Goal: Information Seeking & Learning: Find specific fact

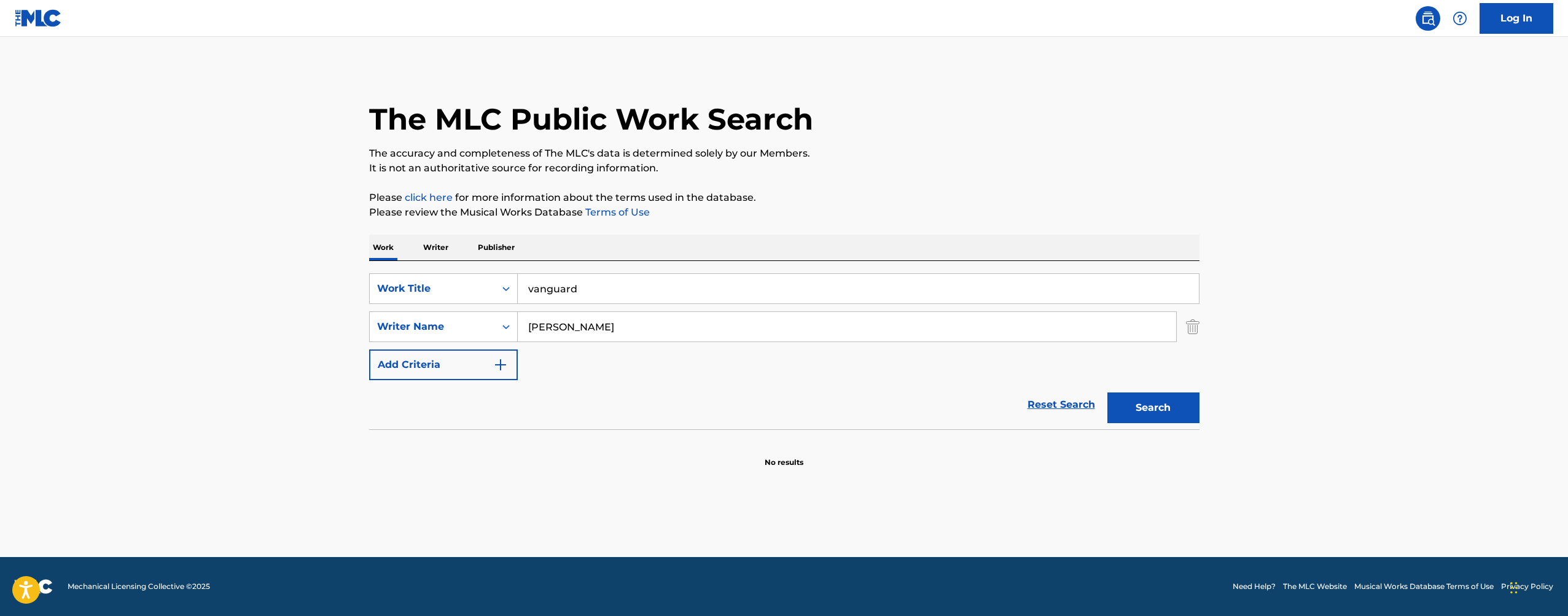
click at [693, 330] on input "[PERSON_NAME]" at bounding box center [846, 326] width 658 height 30
click at [660, 295] on input "vanguard" at bounding box center [858, 288] width 681 height 30
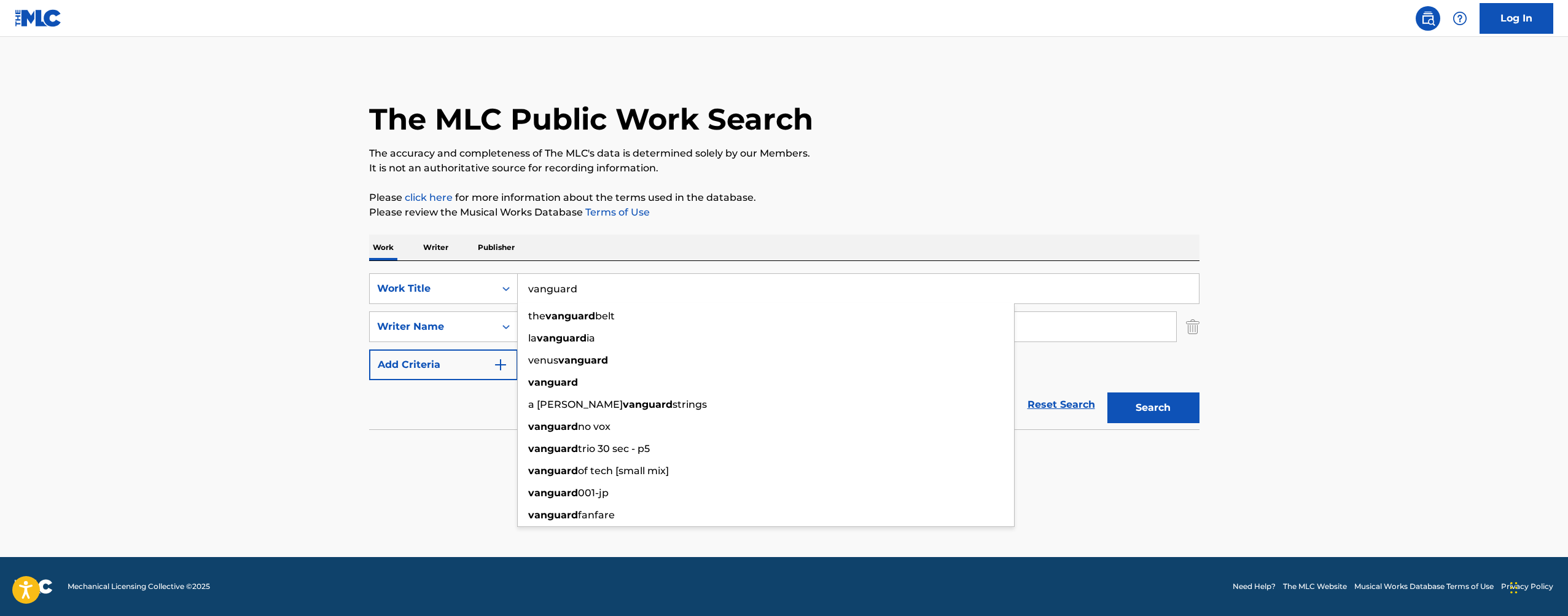
click at [659, 295] on input "vanguard" at bounding box center [858, 288] width 681 height 30
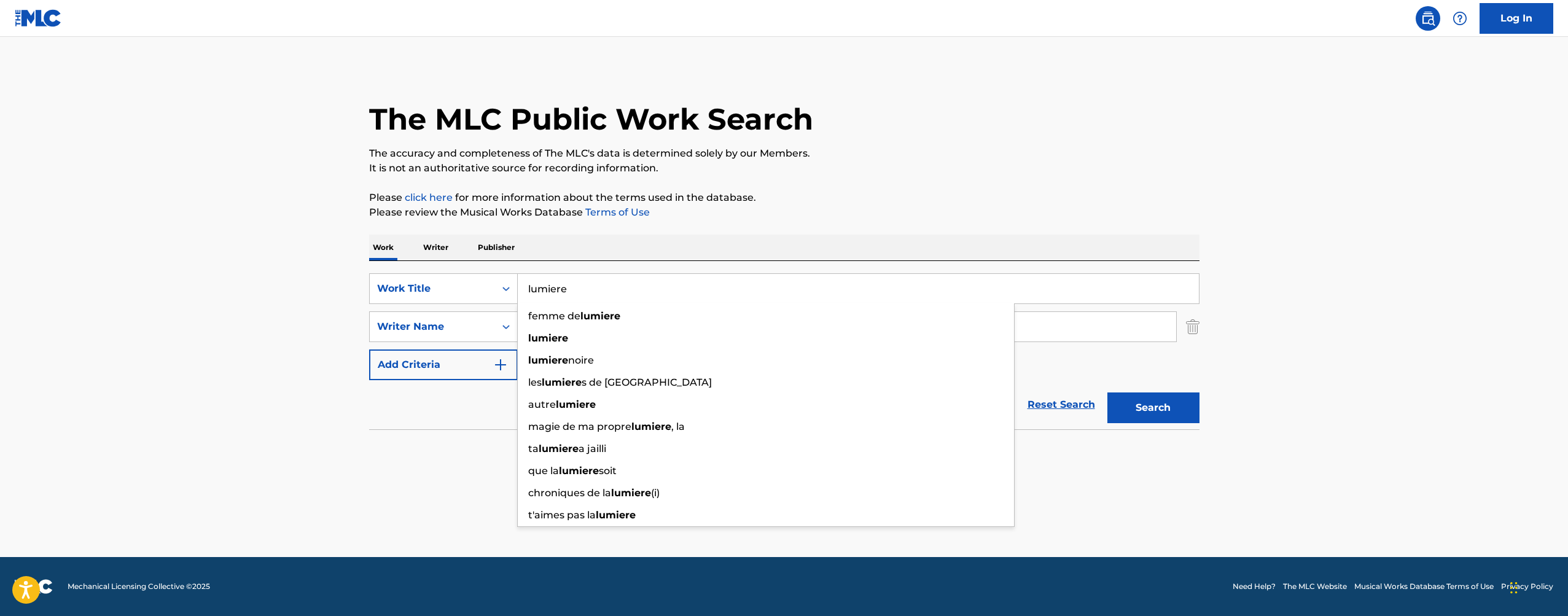
type input "lumiere"
click at [1153, 408] on button "Search" at bounding box center [1153, 408] width 92 height 31
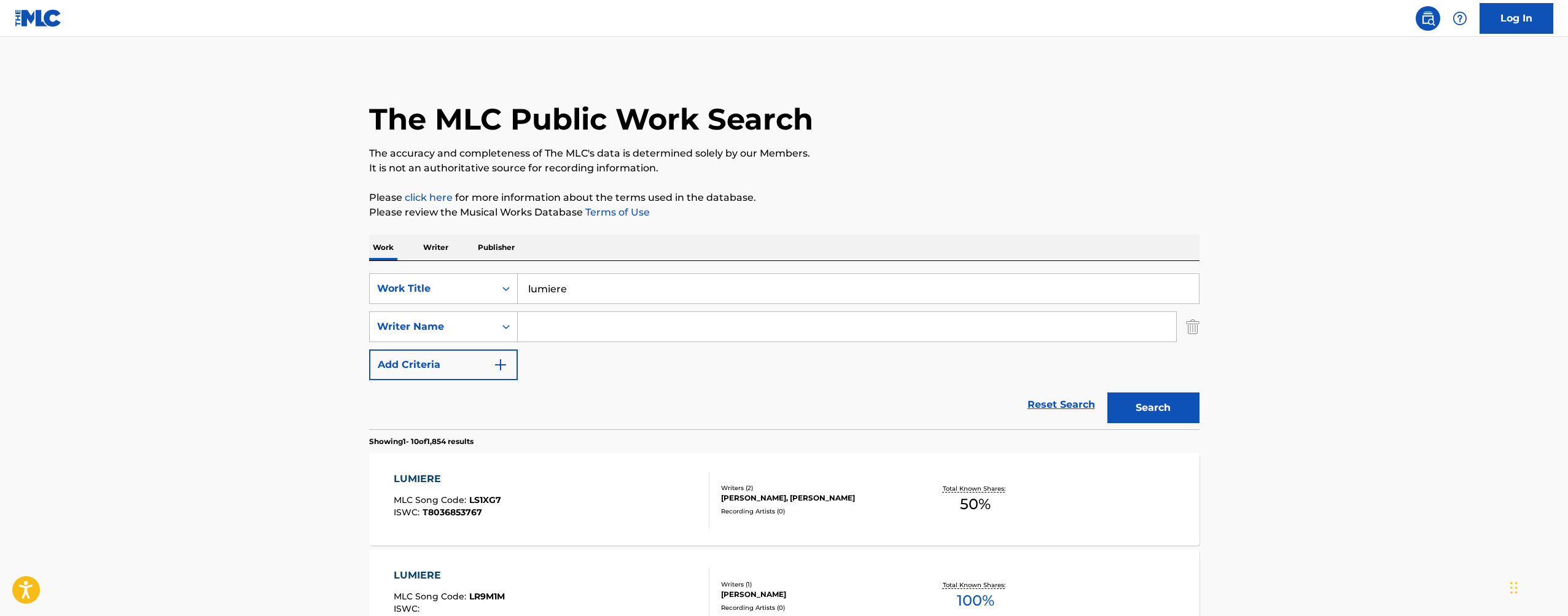
click at [871, 206] on p "Please review the Musical Works Database Terms of Use" at bounding box center [785, 212] width 831 height 14
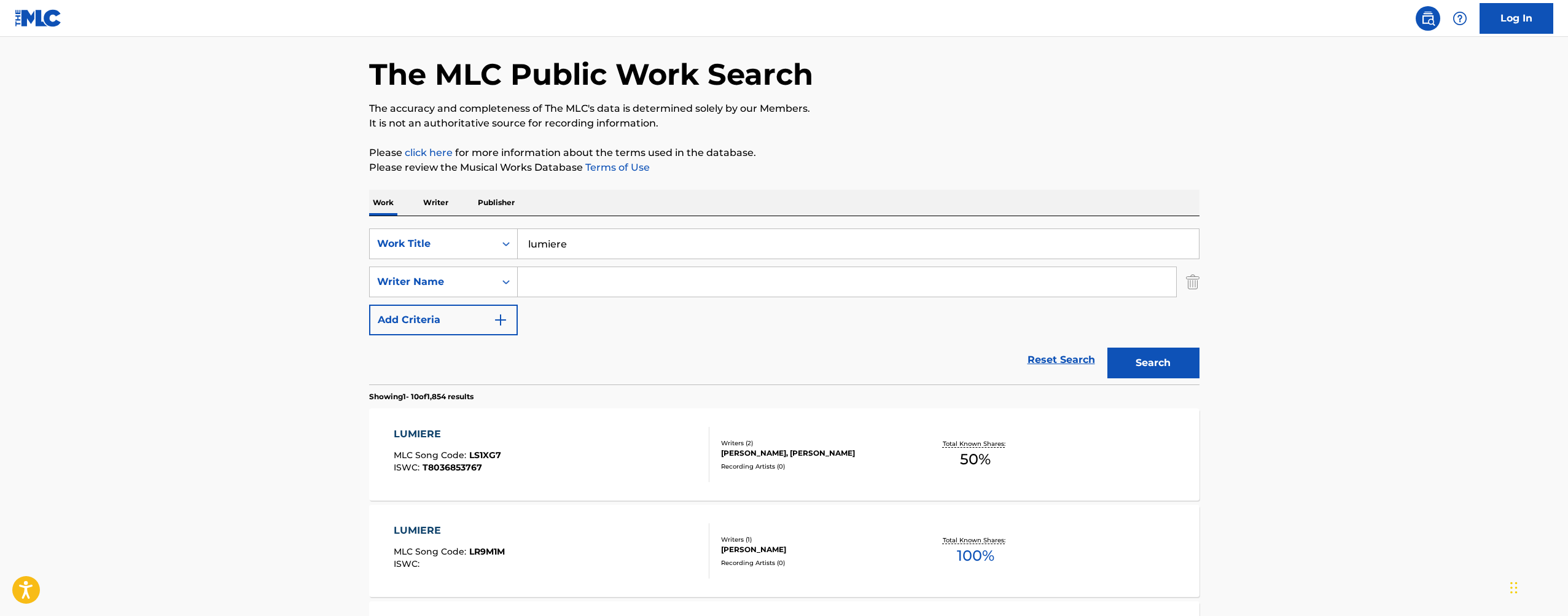
scroll to position [46, 0]
click at [831, 282] on input "Search Form" at bounding box center [846, 280] width 658 height 30
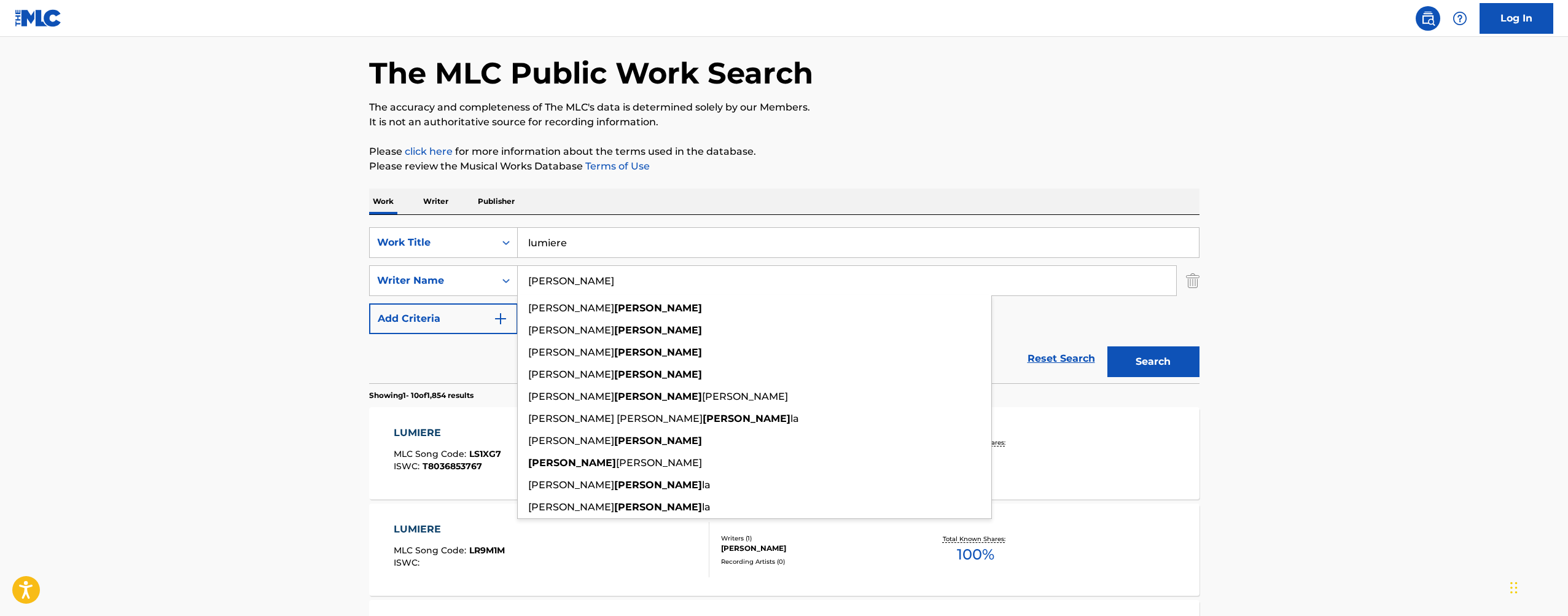
type input "[PERSON_NAME]"
click at [1153, 362] on button "Search" at bounding box center [1153, 362] width 92 height 31
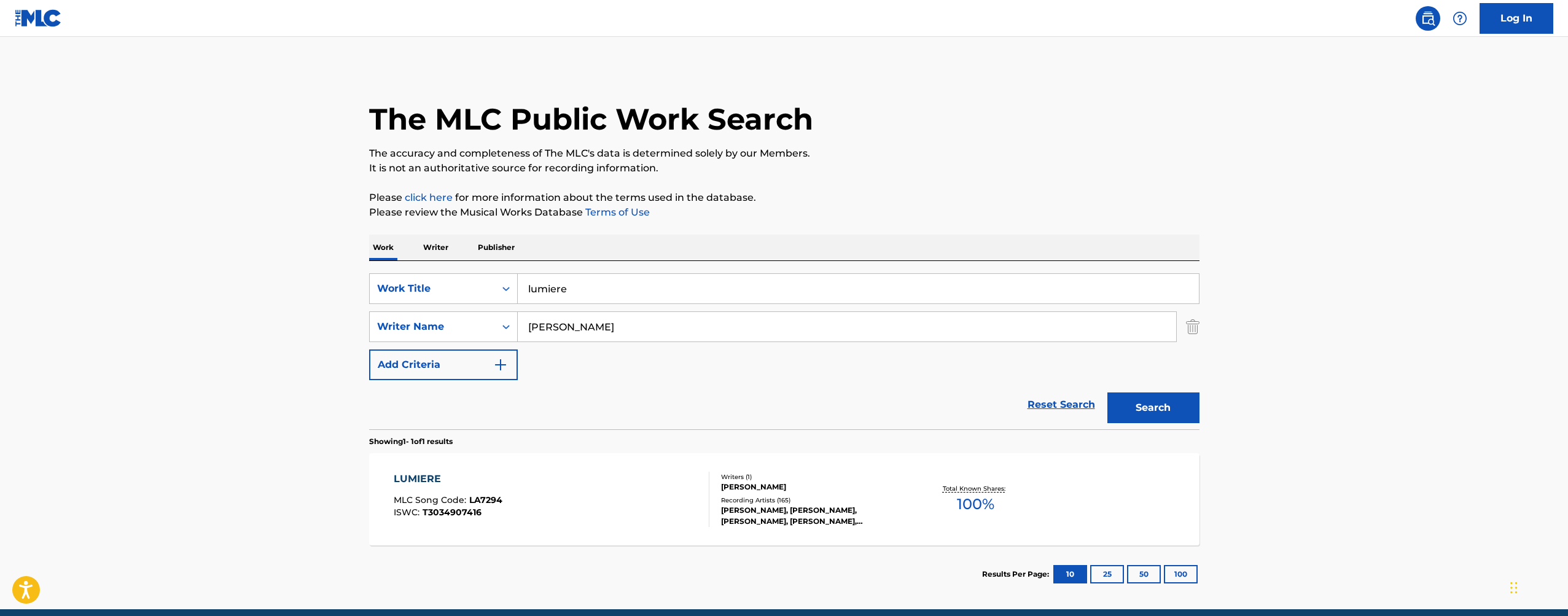
click at [953, 472] on div "LUMIERE MLC Song Code : LA7294 ISWC : T3034907416 Writers ( 1 ) [PERSON_NAME] R…" at bounding box center [785, 499] width 831 height 92
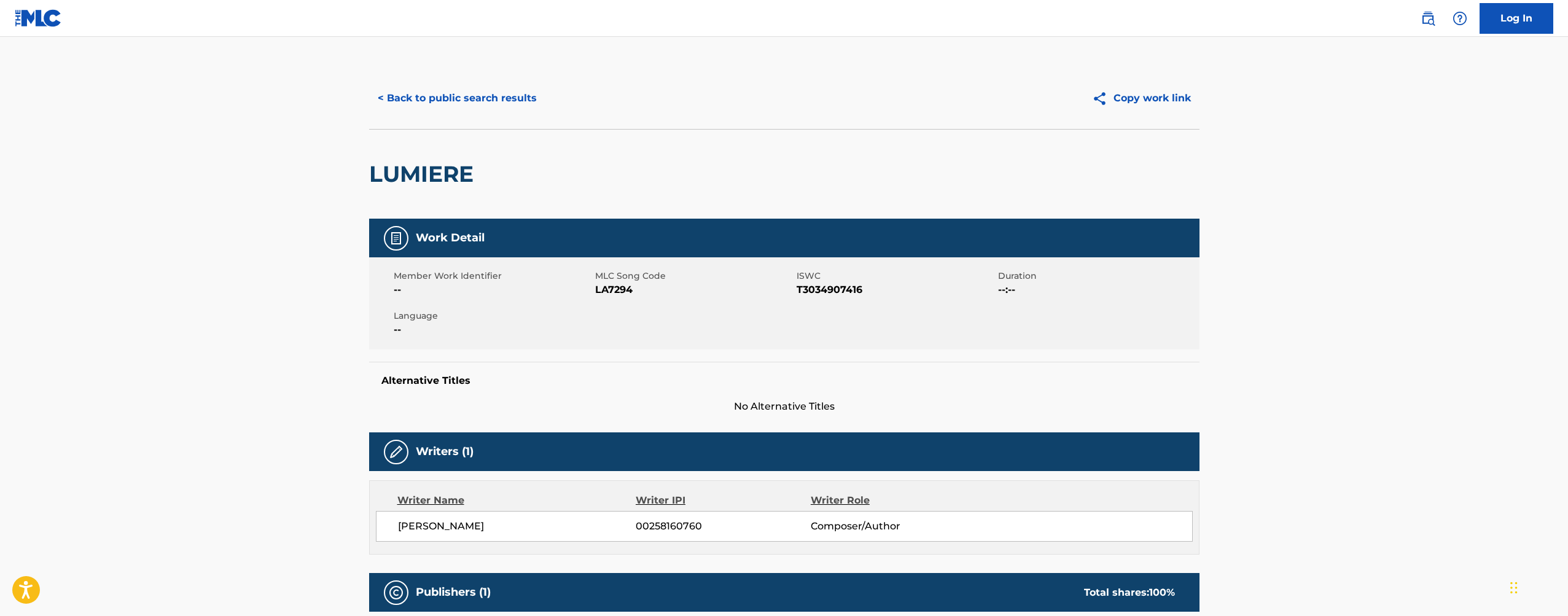
click at [466, 96] on button "< Back to public search results" at bounding box center [457, 98] width 176 height 31
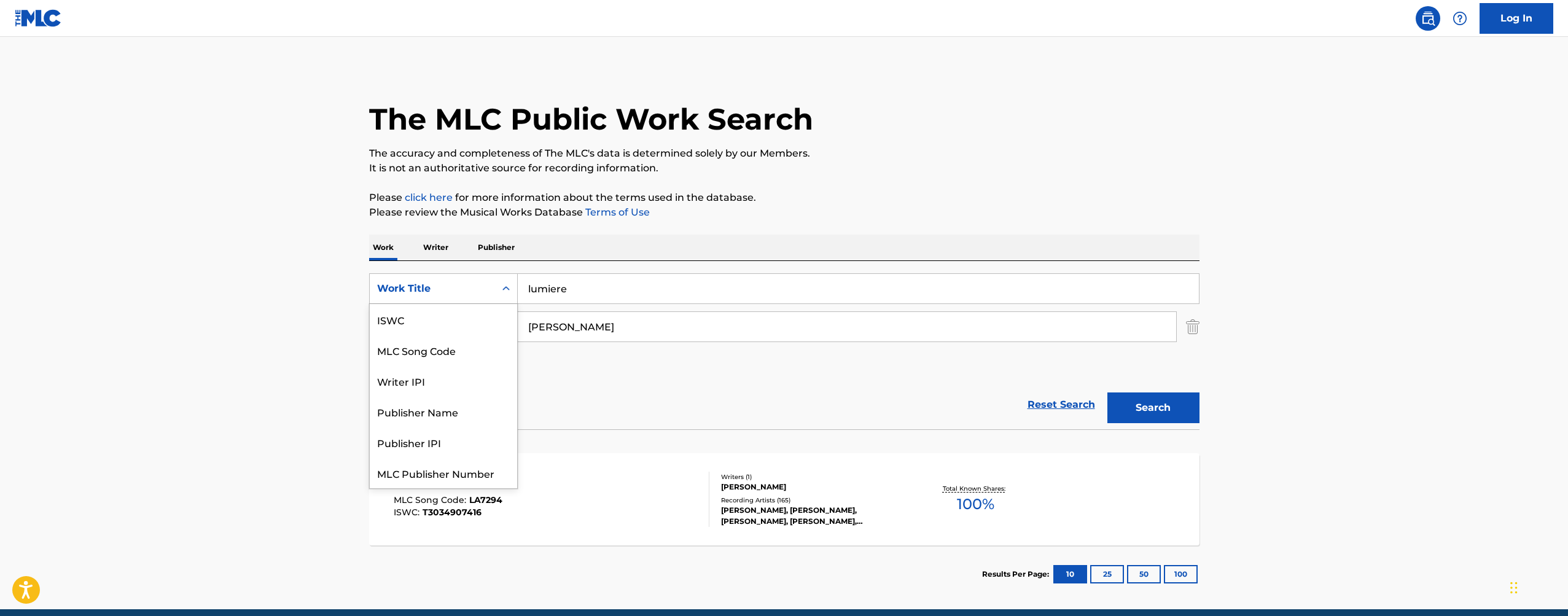
click at [472, 288] on div "Work Title" at bounding box center [432, 288] width 111 height 14
click at [446, 350] on div "MLC Song Code" at bounding box center [443, 350] width 148 height 31
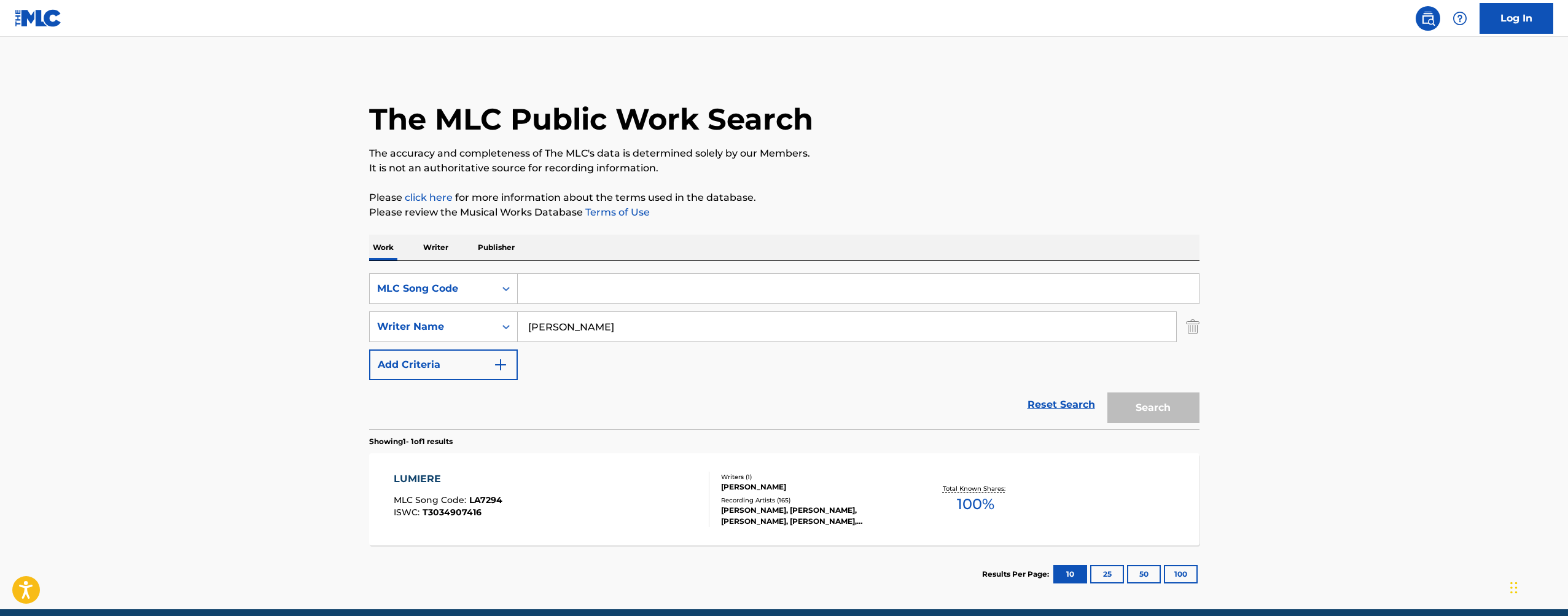
click at [603, 293] on input "Search Form" at bounding box center [858, 288] width 681 height 30
click at [595, 328] on input "[PERSON_NAME]" at bounding box center [846, 326] width 658 height 30
drag, startPoint x: 599, startPoint y: 286, endPoint x: 621, endPoint y: 299, distance: 25.6
click at [598, 286] on input "Search Form" at bounding box center [858, 288] width 681 height 30
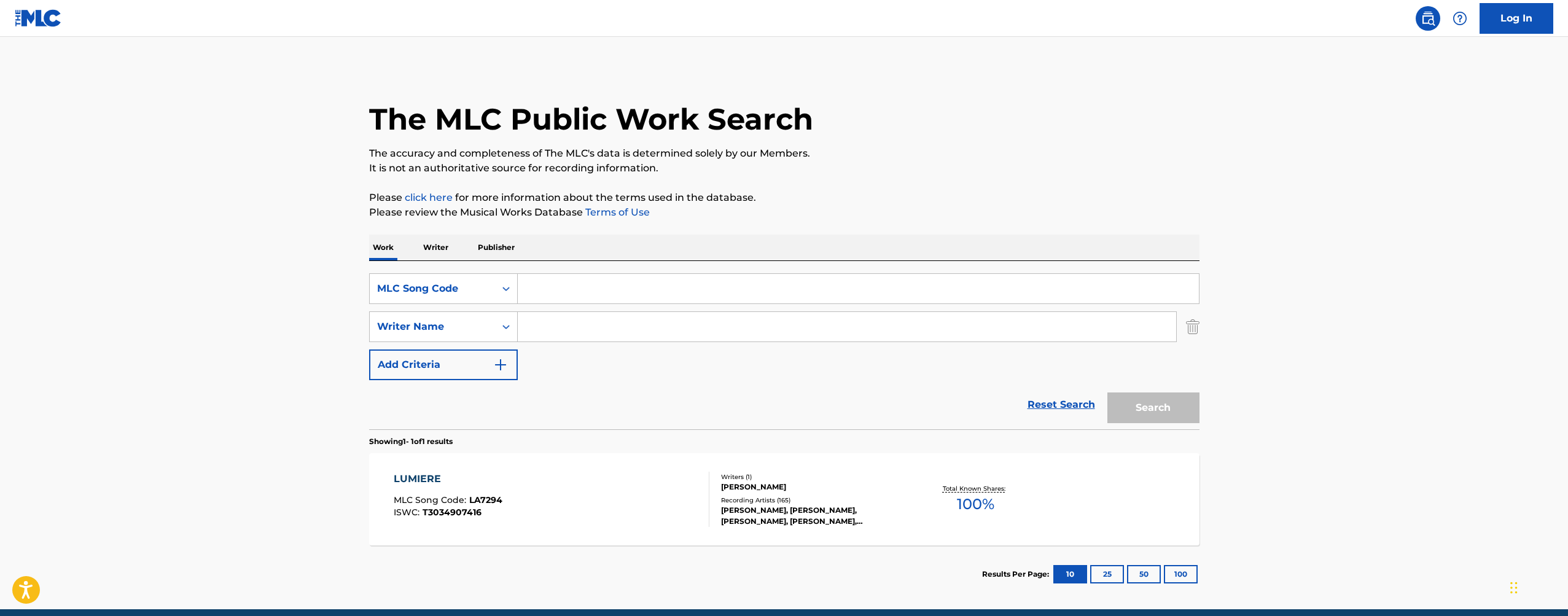
paste input "LF0GE6"
type input "LF0GE6"
click at [1150, 413] on button "Search" at bounding box center [1153, 408] width 92 height 31
click at [906, 494] on div "Total Known Shares: 100 %" at bounding box center [975, 500] width 138 height 38
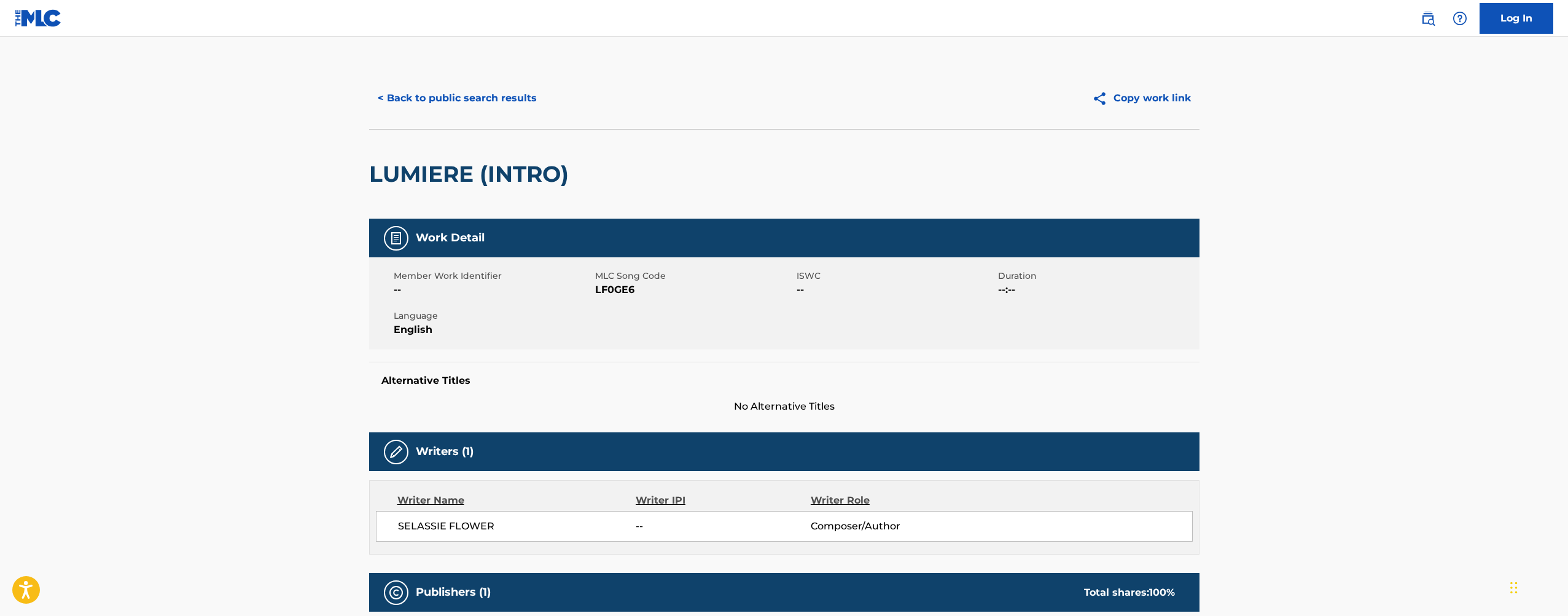
click at [463, 85] on button "< Back to public search results" at bounding box center [457, 98] width 176 height 31
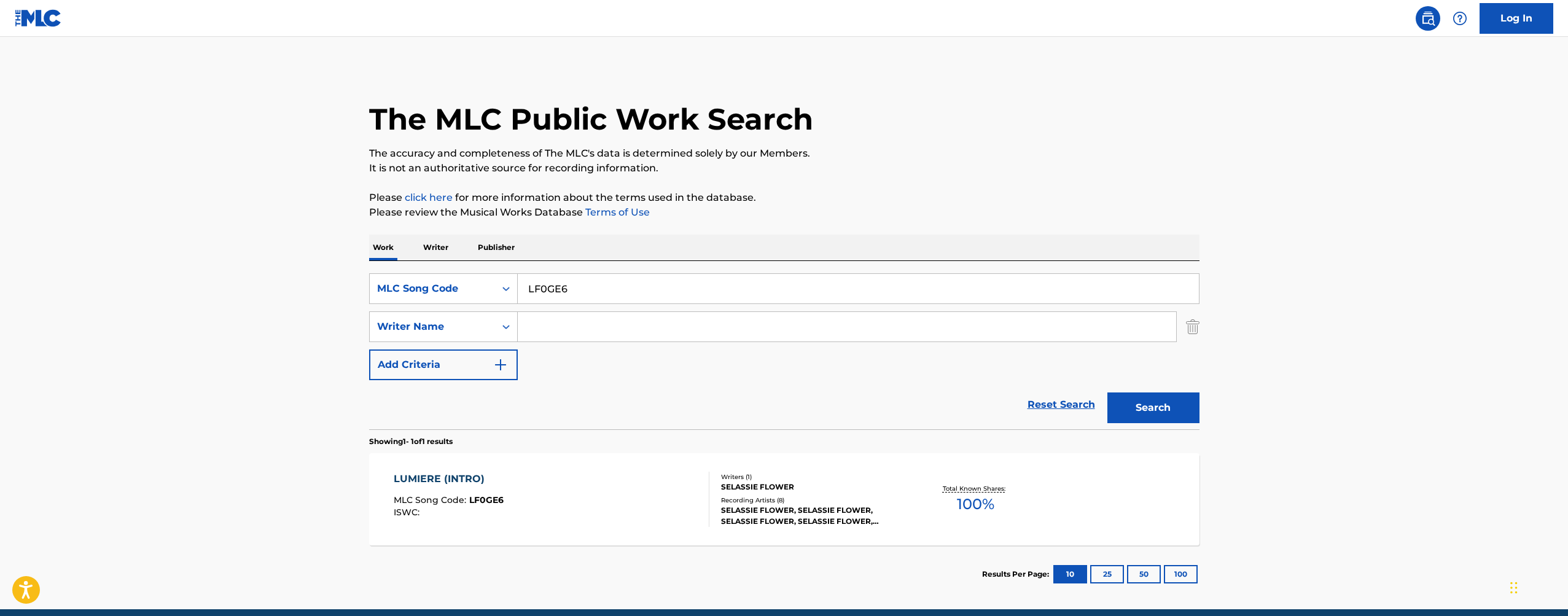
click at [619, 282] on input "LF0GE6" at bounding box center [858, 288] width 681 height 30
type input "flare"
click at [474, 286] on div "MLC Song Code" at bounding box center [432, 288] width 111 height 14
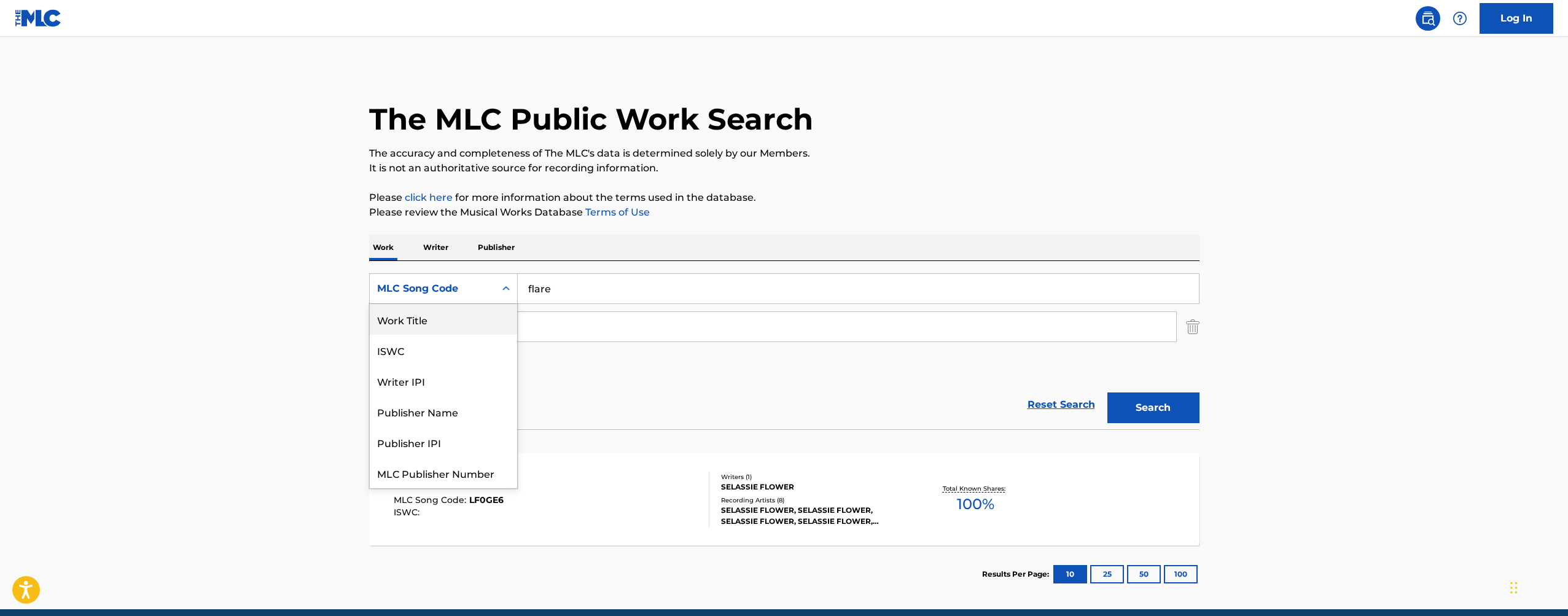
click at [460, 322] on div "Work Title" at bounding box center [443, 319] width 148 height 31
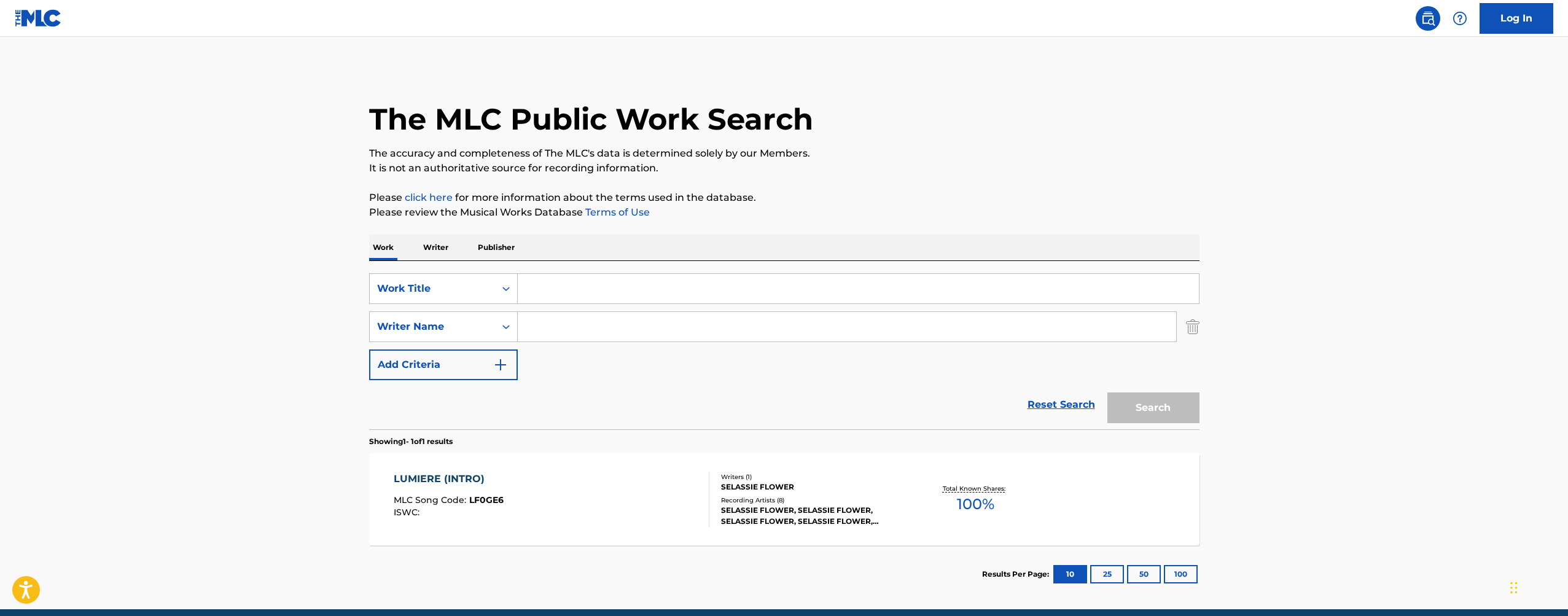
click at [611, 295] on input "Search Form" at bounding box center [858, 288] width 681 height 30
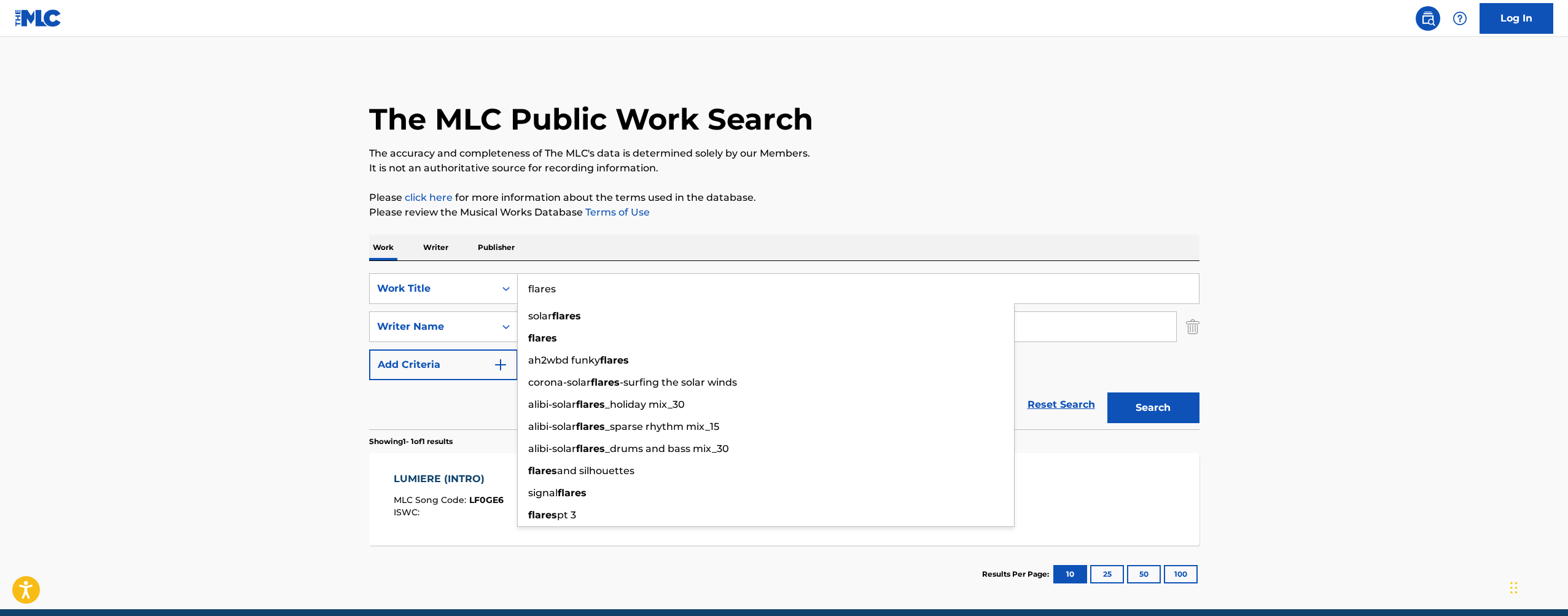
type input "flares"
drag, startPoint x: 761, startPoint y: 223, endPoint x: 684, endPoint y: 297, distance: 106.8
click at [760, 225] on div "The MLC Public Work Search The accuracy and completeness of The MLC's data is d…" at bounding box center [784, 335] width 860 height 536
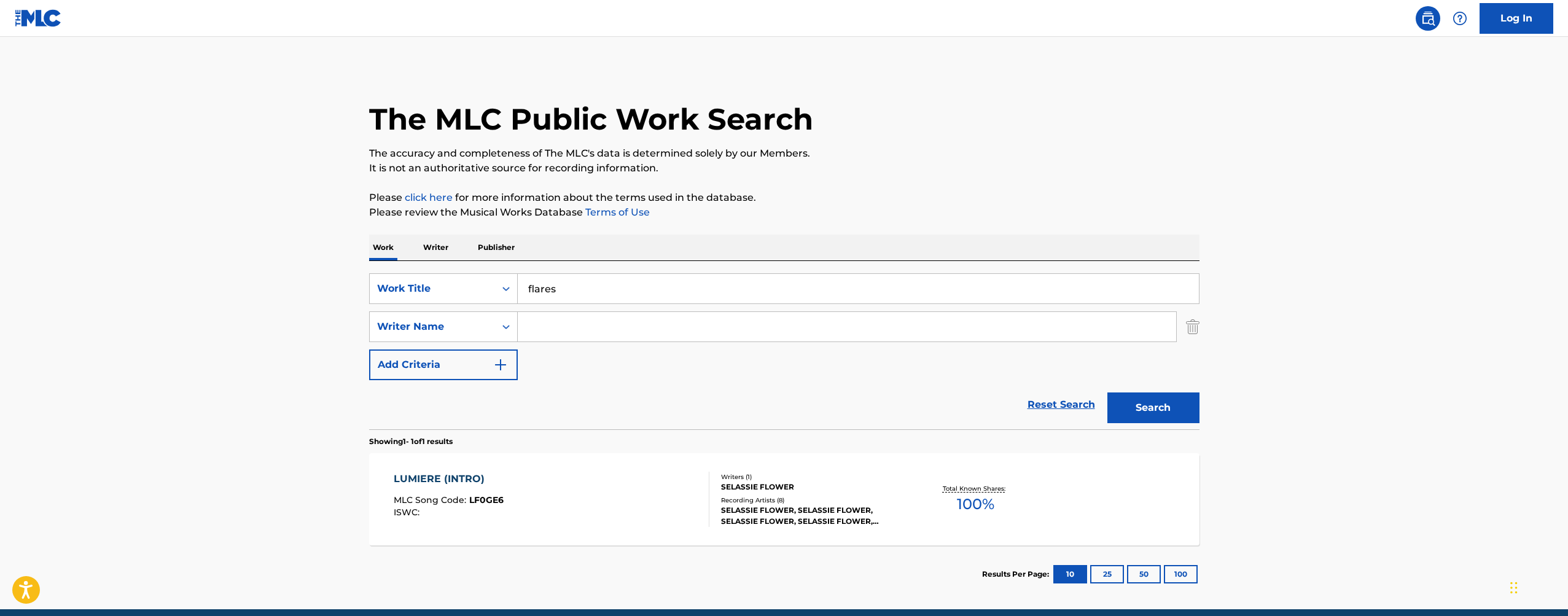
click at [644, 324] on input "Search Form" at bounding box center [846, 326] width 658 height 30
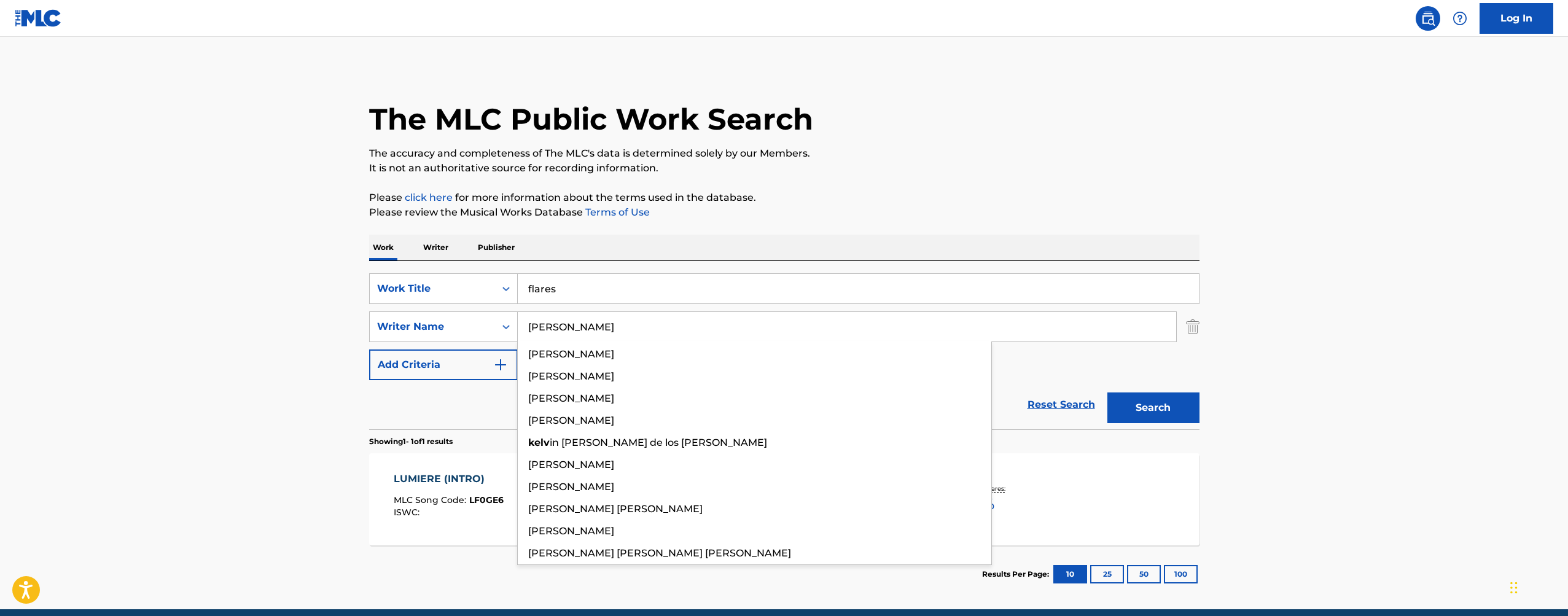
type input "[PERSON_NAME]"
click at [1153, 408] on button "Search" at bounding box center [1153, 408] width 92 height 31
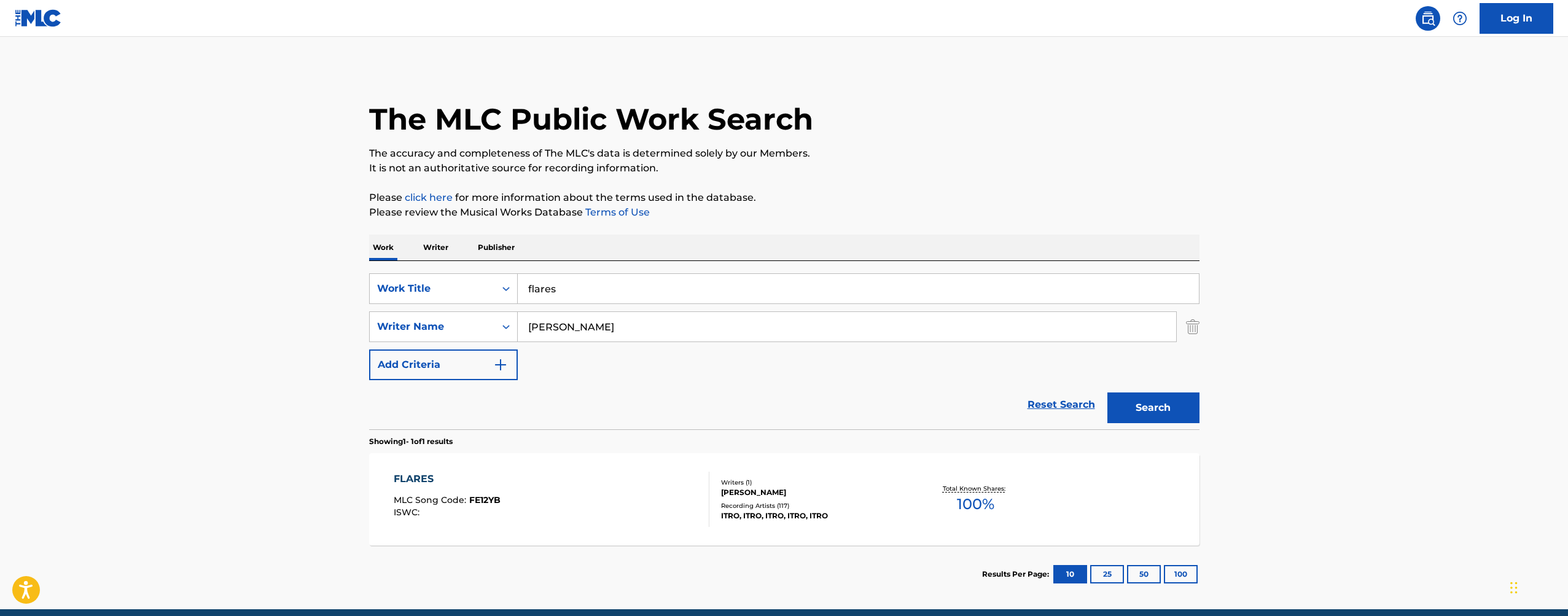
click at [801, 470] on div "FLARES MLC Song Code : FE12YB ISWC : Writers ( 1 ) [PERSON_NAME] Recording Arti…" at bounding box center [785, 499] width 831 height 92
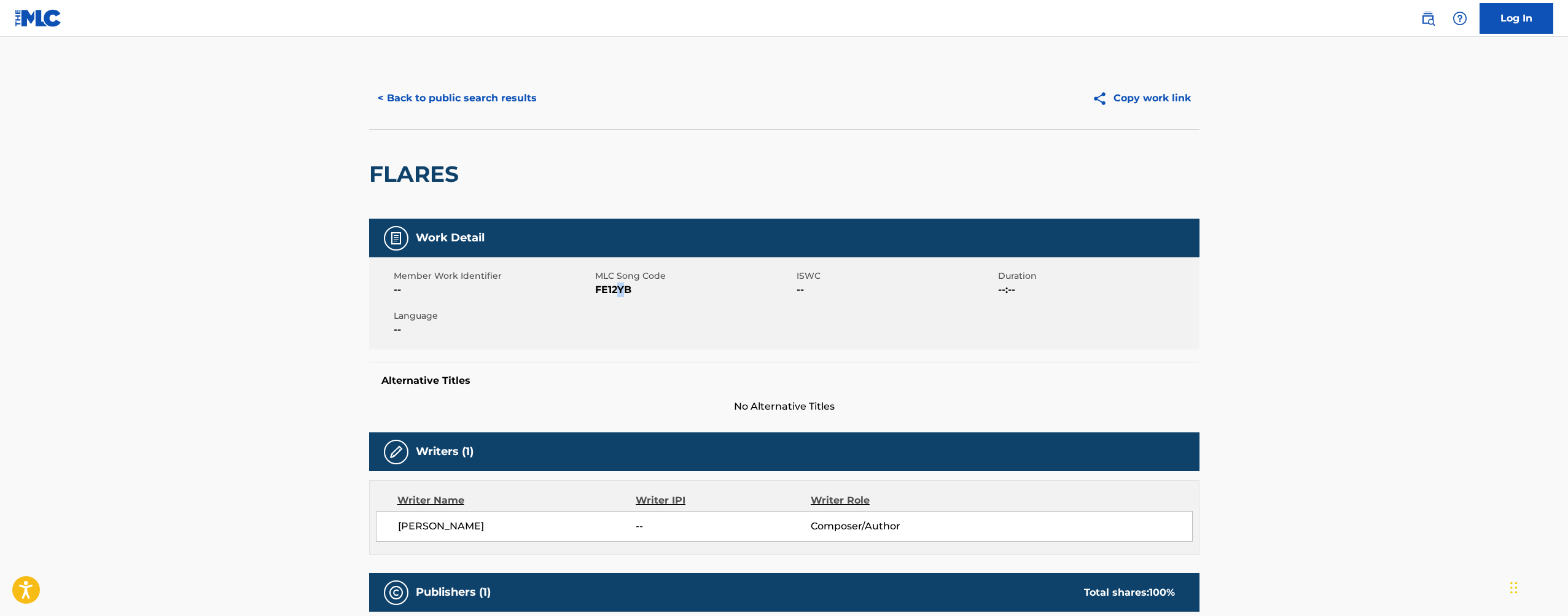
click at [621, 290] on span "FE12YB" at bounding box center [694, 290] width 198 height 14
copy span "FE12YB"
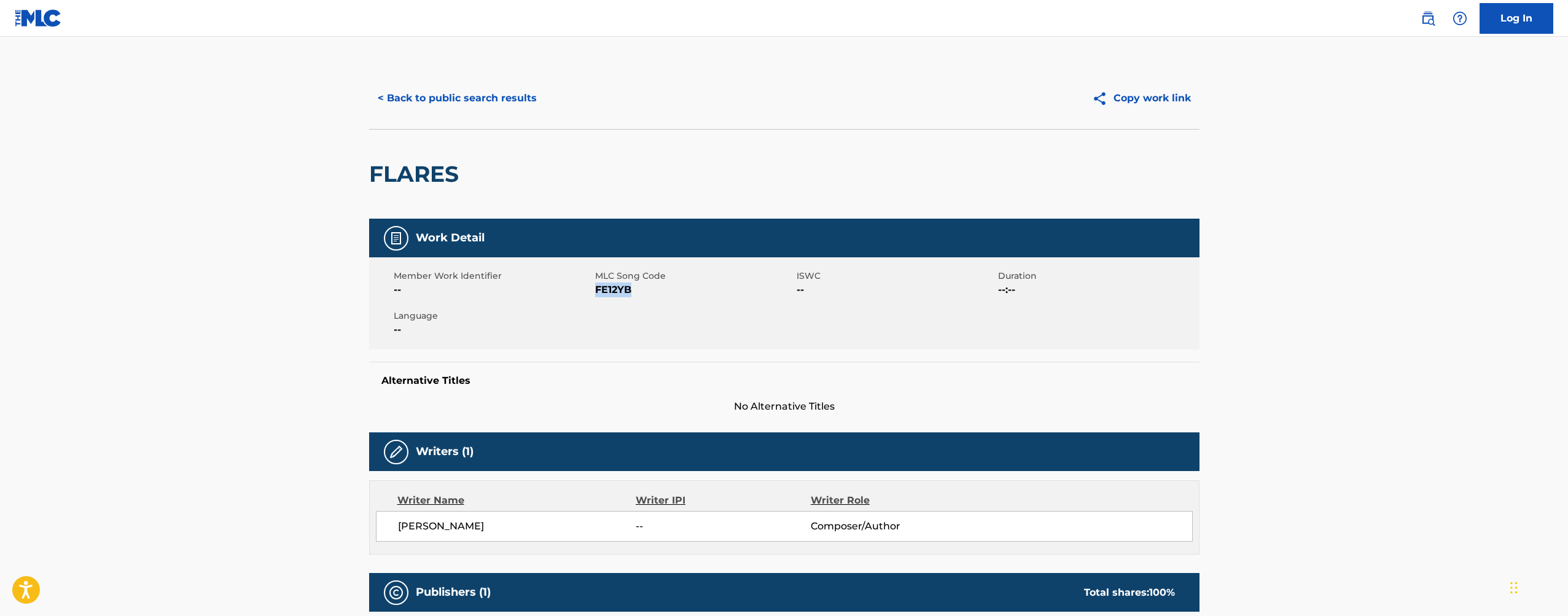
click at [474, 98] on button "< Back to public search results" at bounding box center [457, 98] width 176 height 31
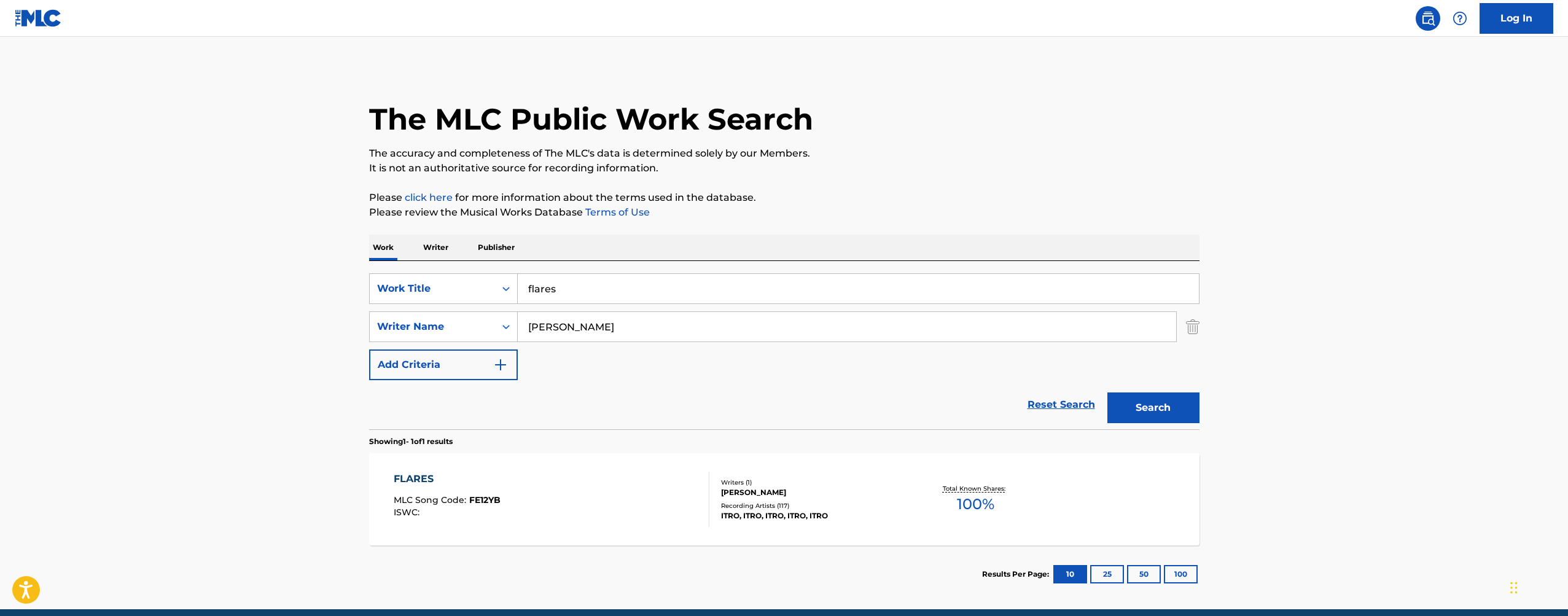
click at [685, 281] on input "flares" at bounding box center [858, 288] width 681 height 30
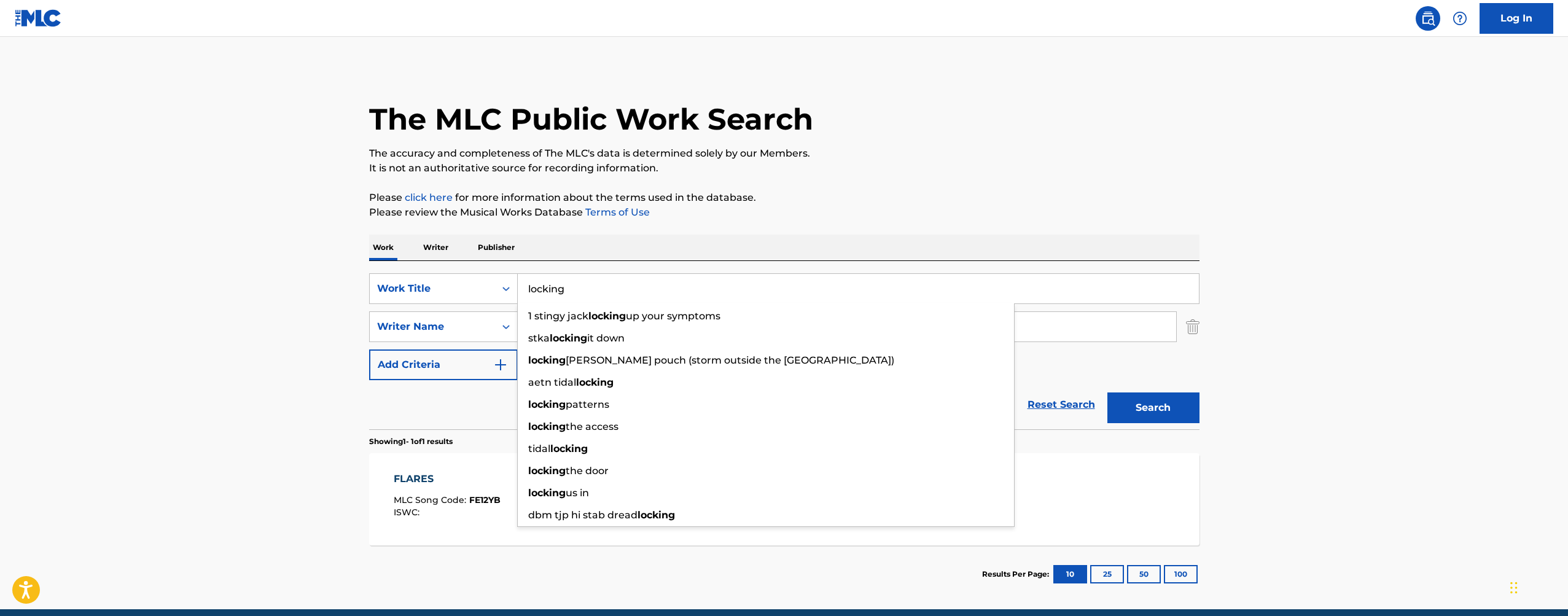
type input "locking"
drag, startPoint x: 760, startPoint y: 221, endPoint x: 717, endPoint y: 306, distance: 95.3
click at [759, 223] on div "The MLC Public Work Search The accuracy and completeness of The MLC's data is d…" at bounding box center [784, 335] width 860 height 536
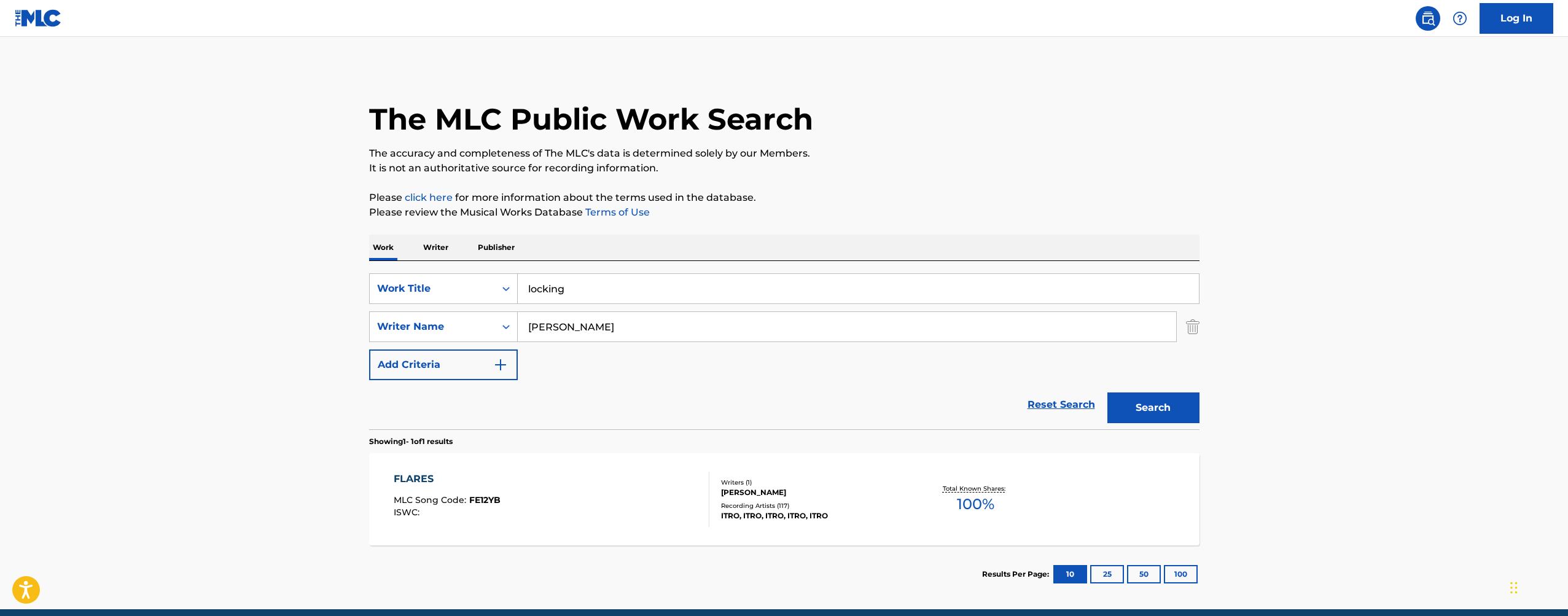
click at [705, 334] on input "[PERSON_NAME]" at bounding box center [846, 326] width 658 height 30
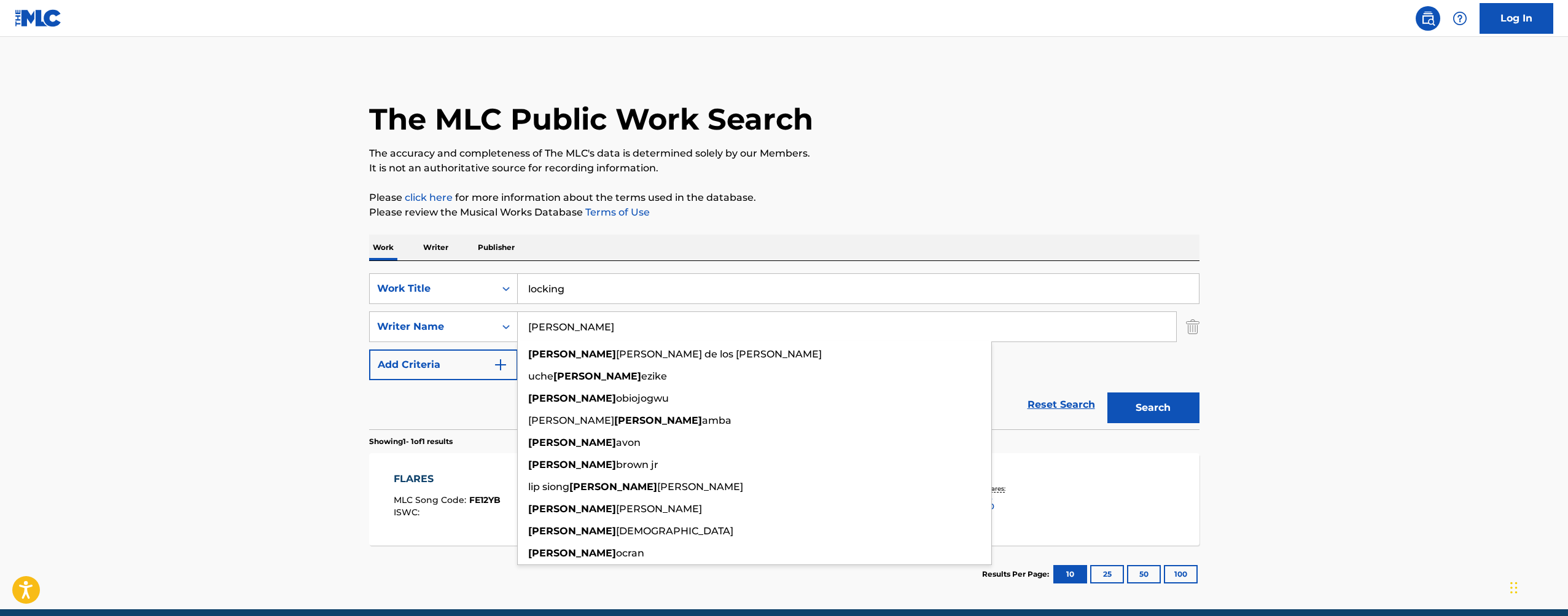
click at [705, 334] on input "[PERSON_NAME]" at bounding box center [846, 326] width 658 height 30
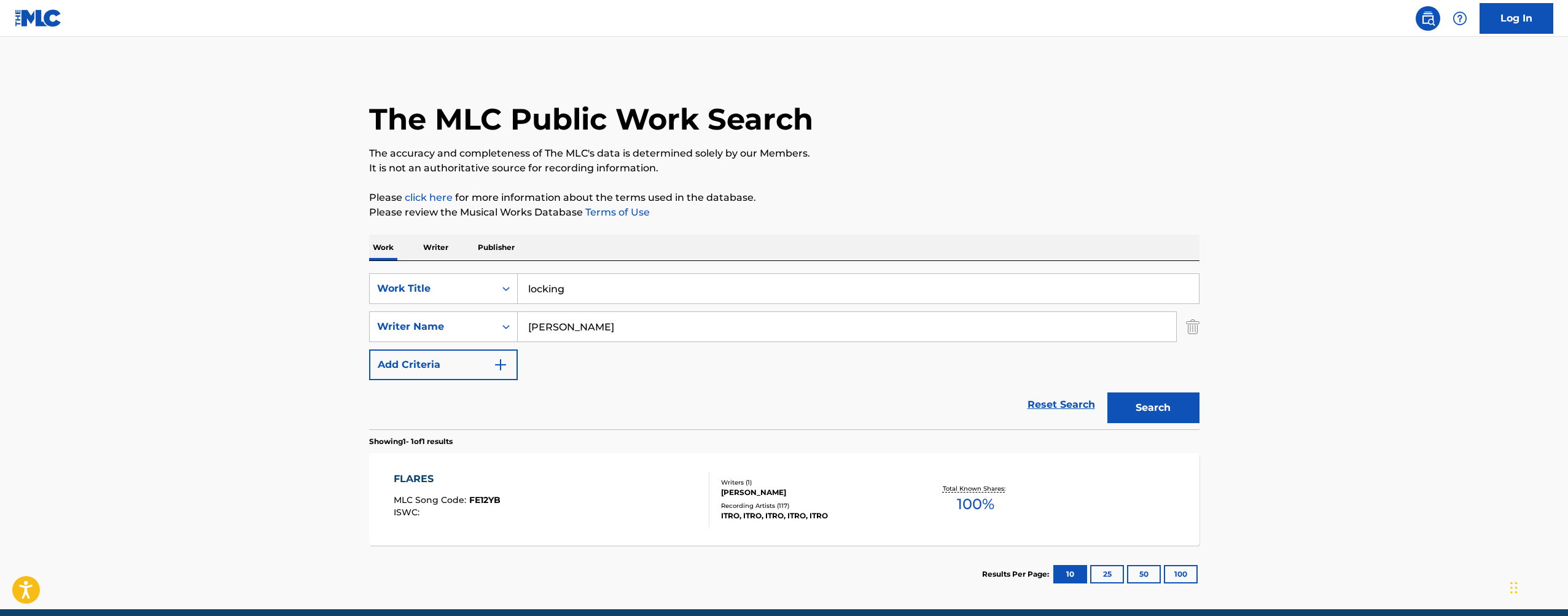
click at [1153, 408] on button "Search" at bounding box center [1153, 408] width 92 height 31
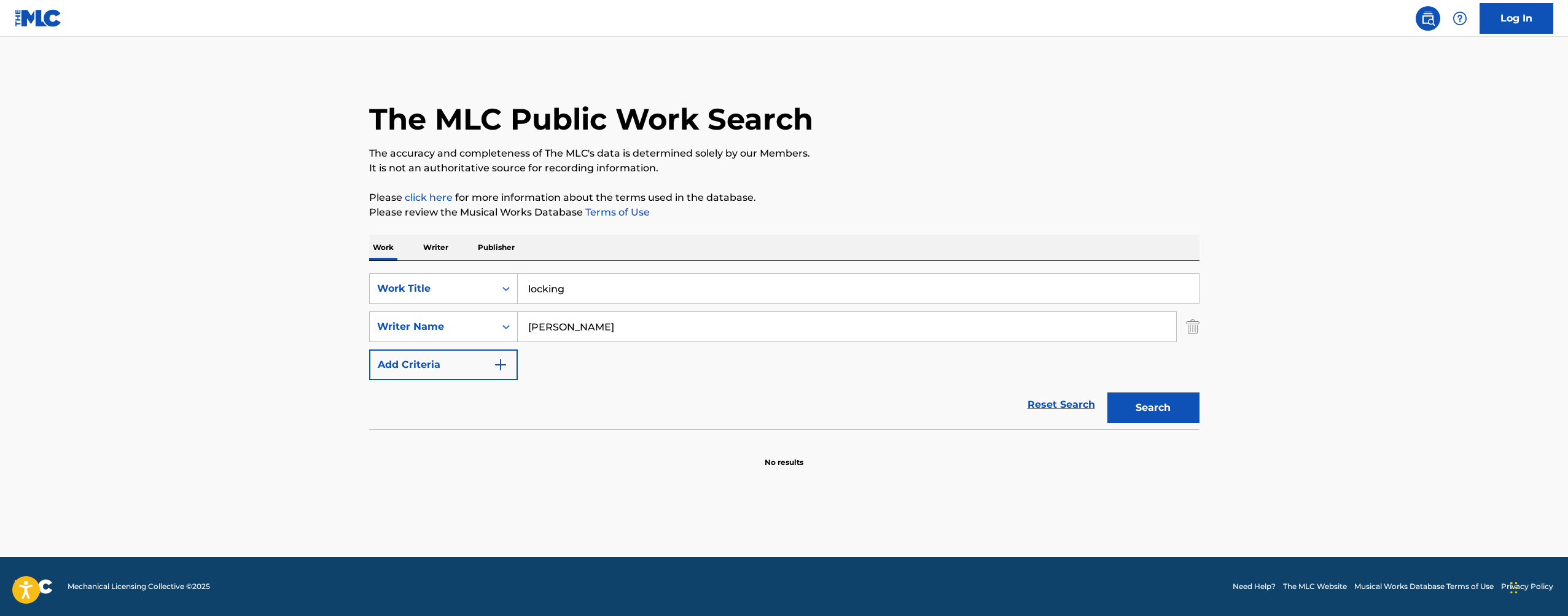
click at [721, 326] on input "[PERSON_NAME]" at bounding box center [846, 326] width 658 height 30
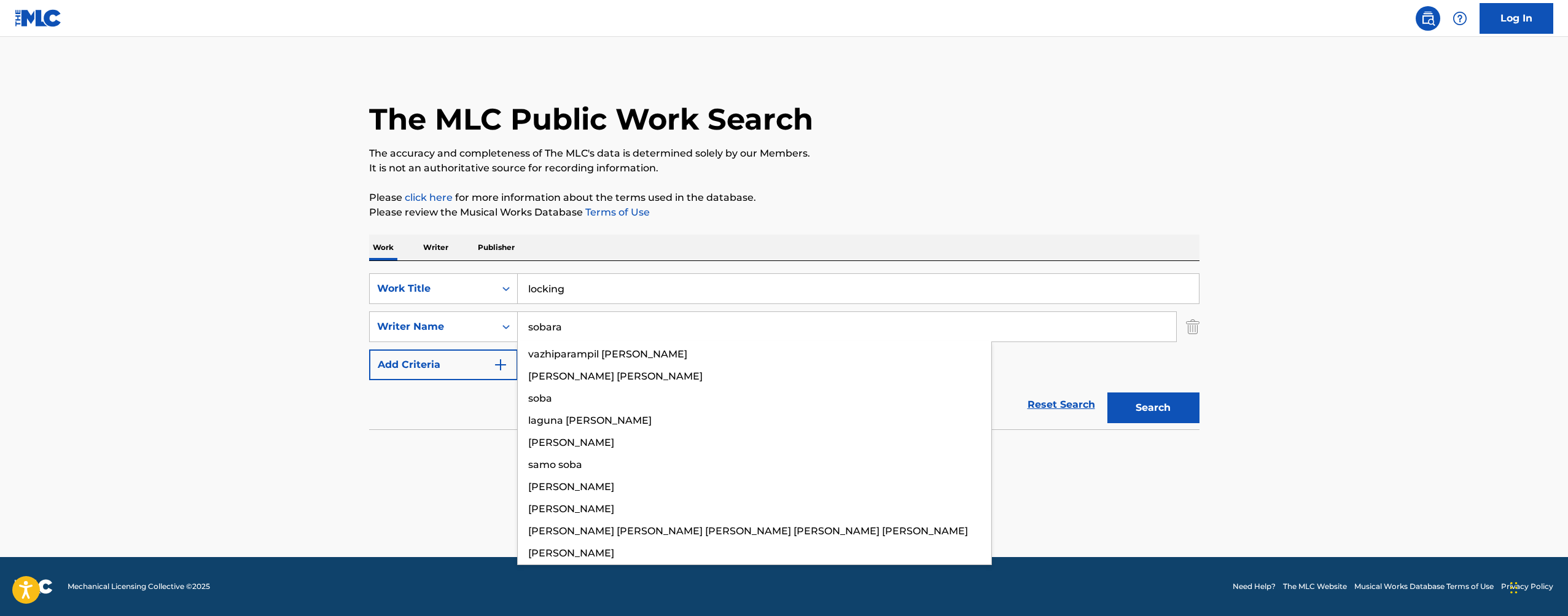
type input "sobara"
click at [1153, 408] on button "Search" at bounding box center [1153, 408] width 92 height 31
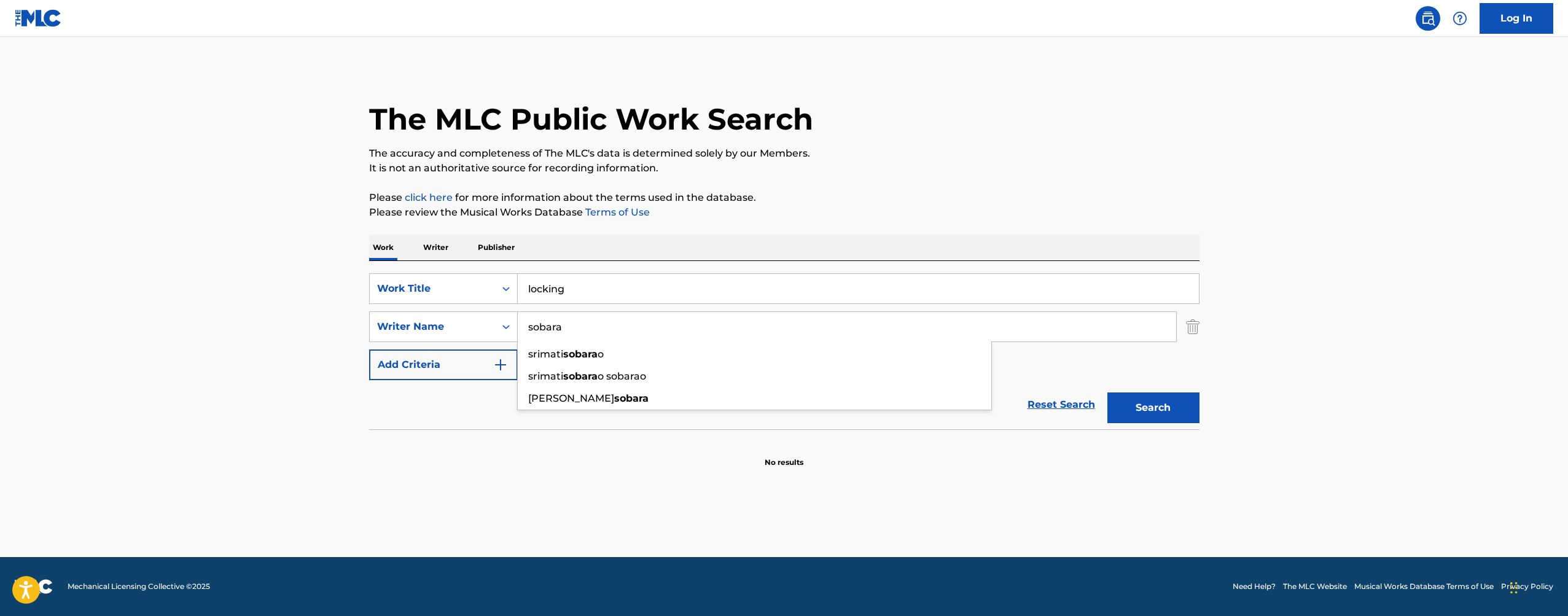
drag, startPoint x: 1096, startPoint y: 231, endPoint x: 1088, endPoint y: 223, distance: 11.3
click at [1096, 232] on div "The MLC Public Work Search The accuracy and completeness of The MLC's data is d…" at bounding box center [784, 267] width 860 height 400
click at [601, 295] on input "locking" at bounding box center [858, 288] width 681 height 30
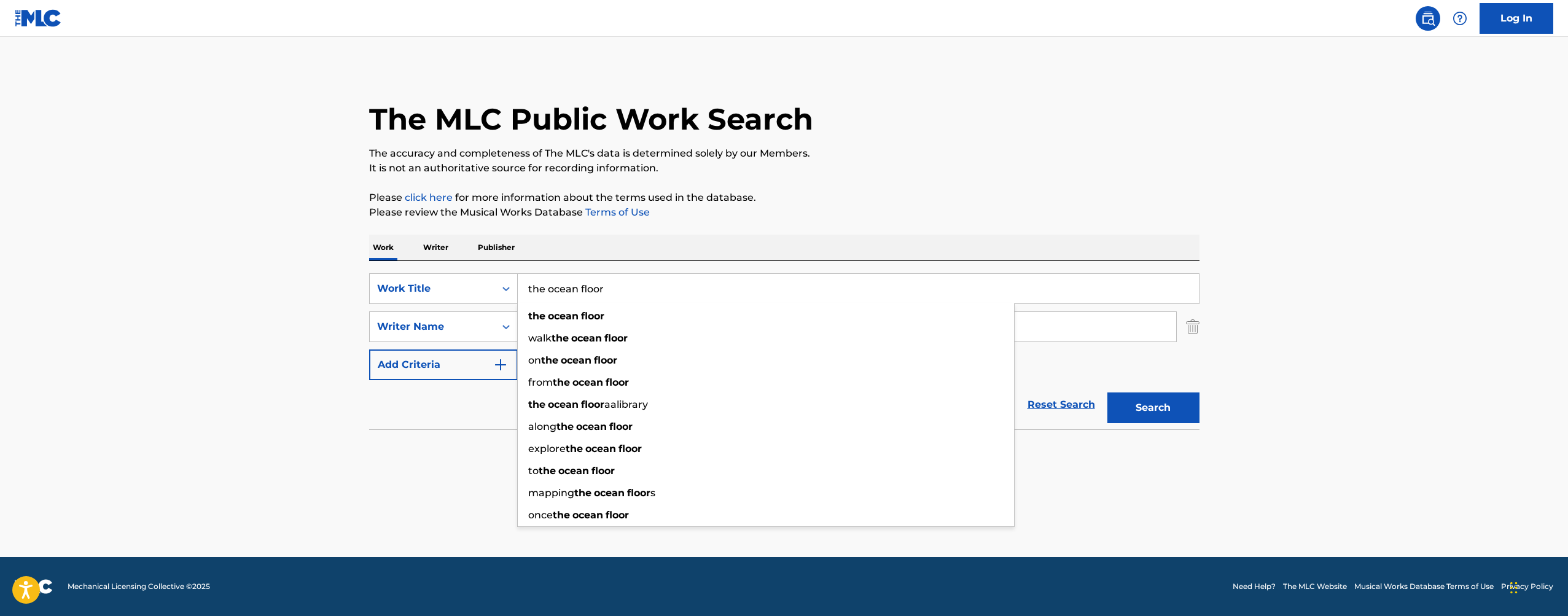
type input "the ocean floor"
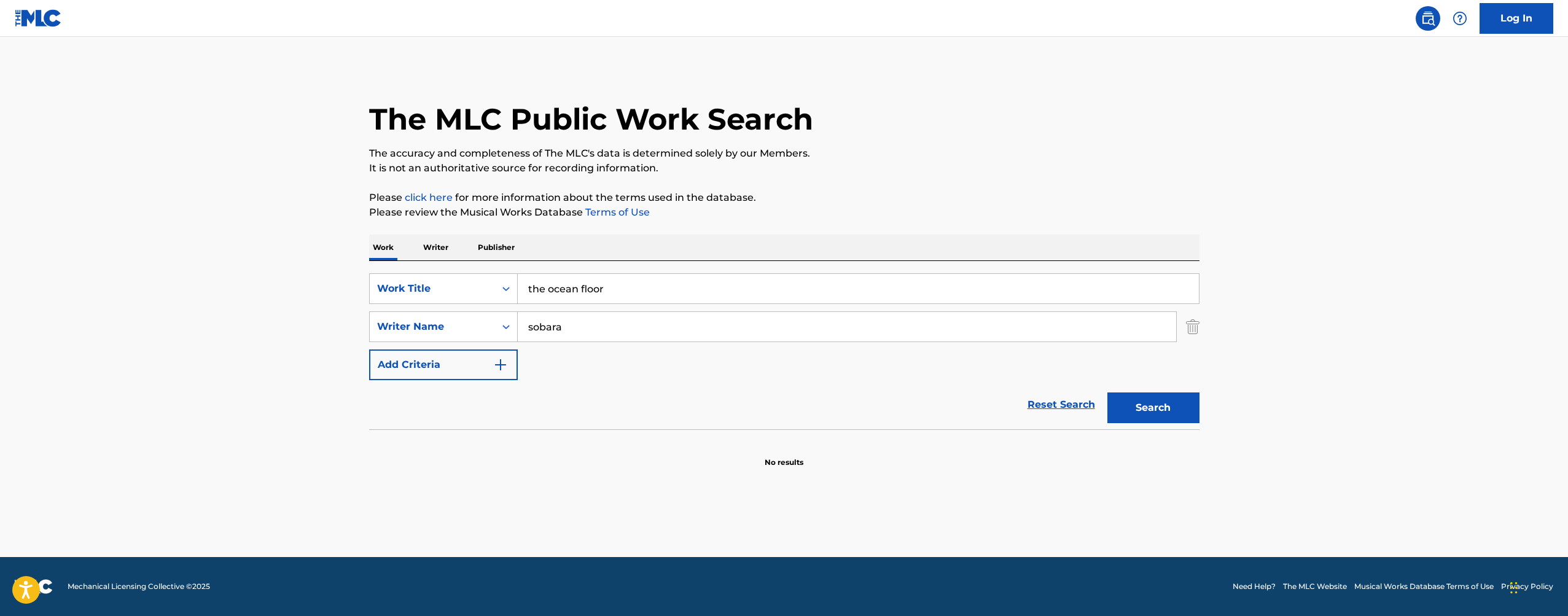
click at [685, 242] on div "Work Writer Publisher" at bounding box center [785, 248] width 831 height 26
click at [644, 326] on input "sobara" at bounding box center [846, 326] width 658 height 30
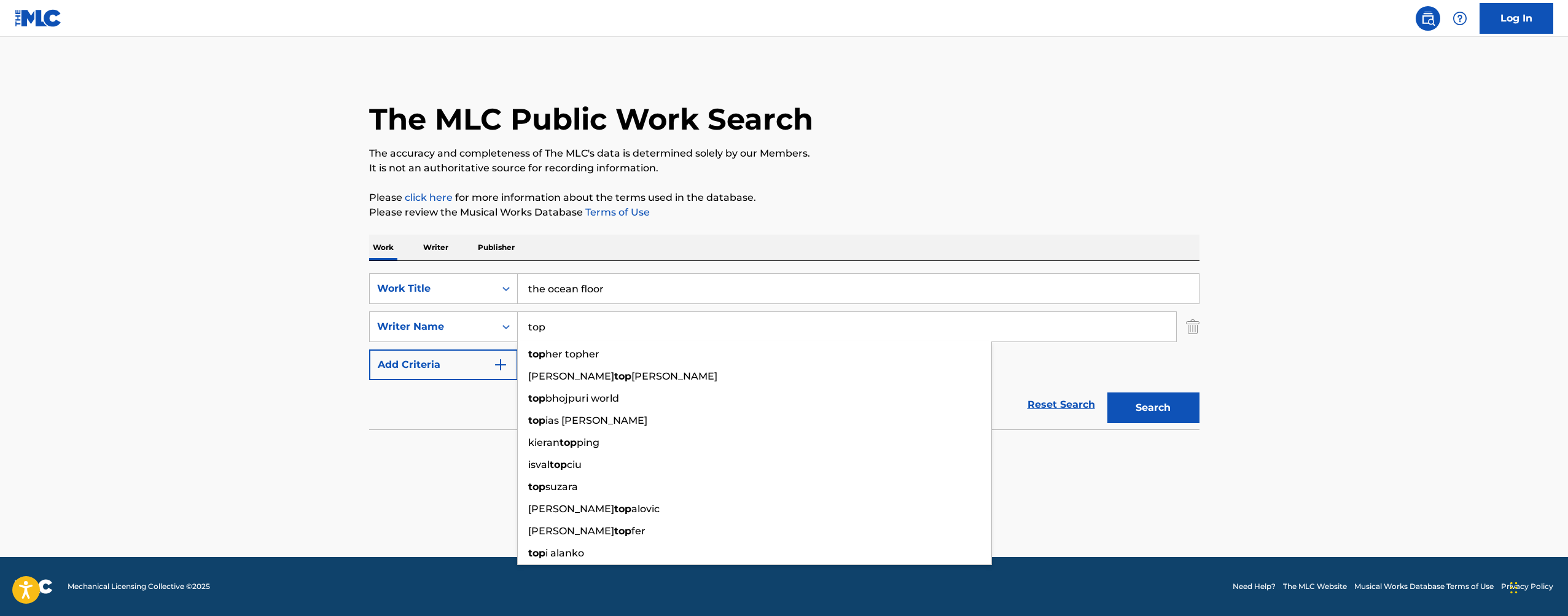
type input "top"
click at [1153, 408] on button "Search" at bounding box center [1153, 408] width 92 height 31
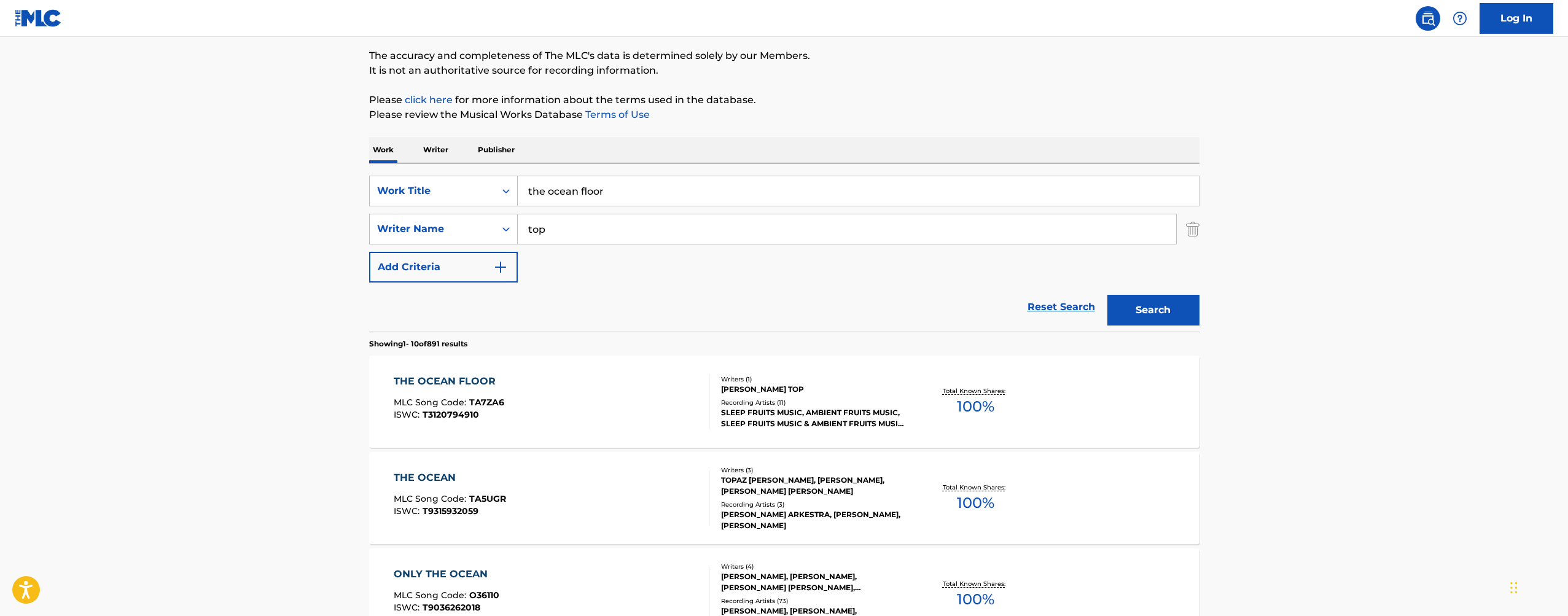
scroll to position [100, 0]
click at [651, 383] on div "THE OCEAN FLOOR MLC Song Code : TA7ZA6 ISWC : T3120794910" at bounding box center [551, 400] width 316 height 56
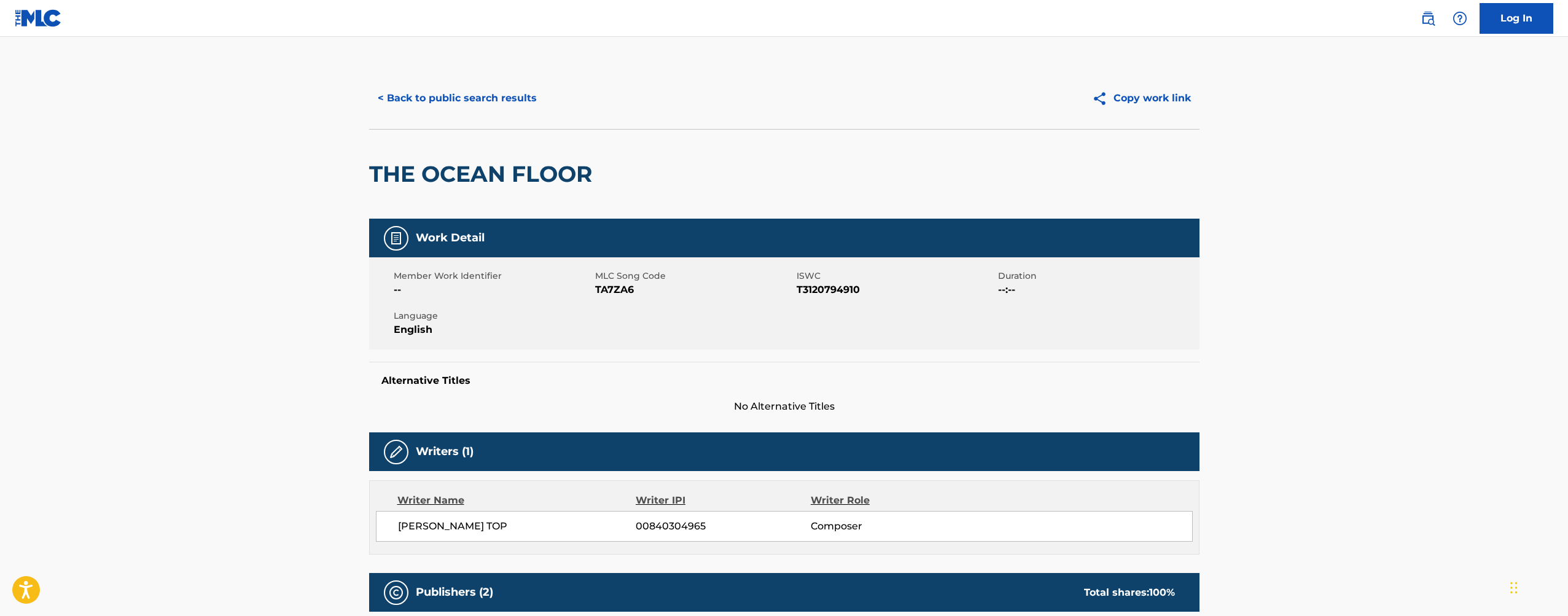
click at [625, 294] on span "TA7ZA6" at bounding box center [694, 290] width 198 height 14
copy span "TA7ZA6"
click at [470, 104] on button "< Back to public search results" at bounding box center [457, 98] width 176 height 31
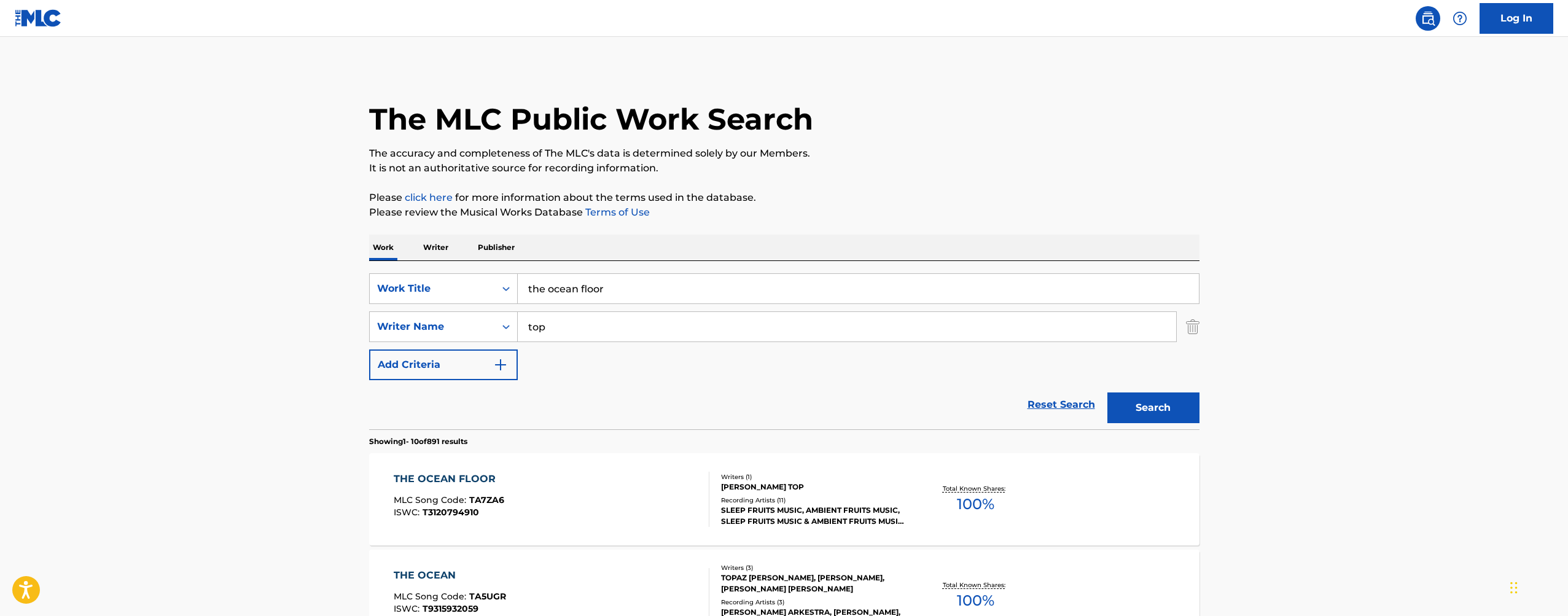
scroll to position [100, 0]
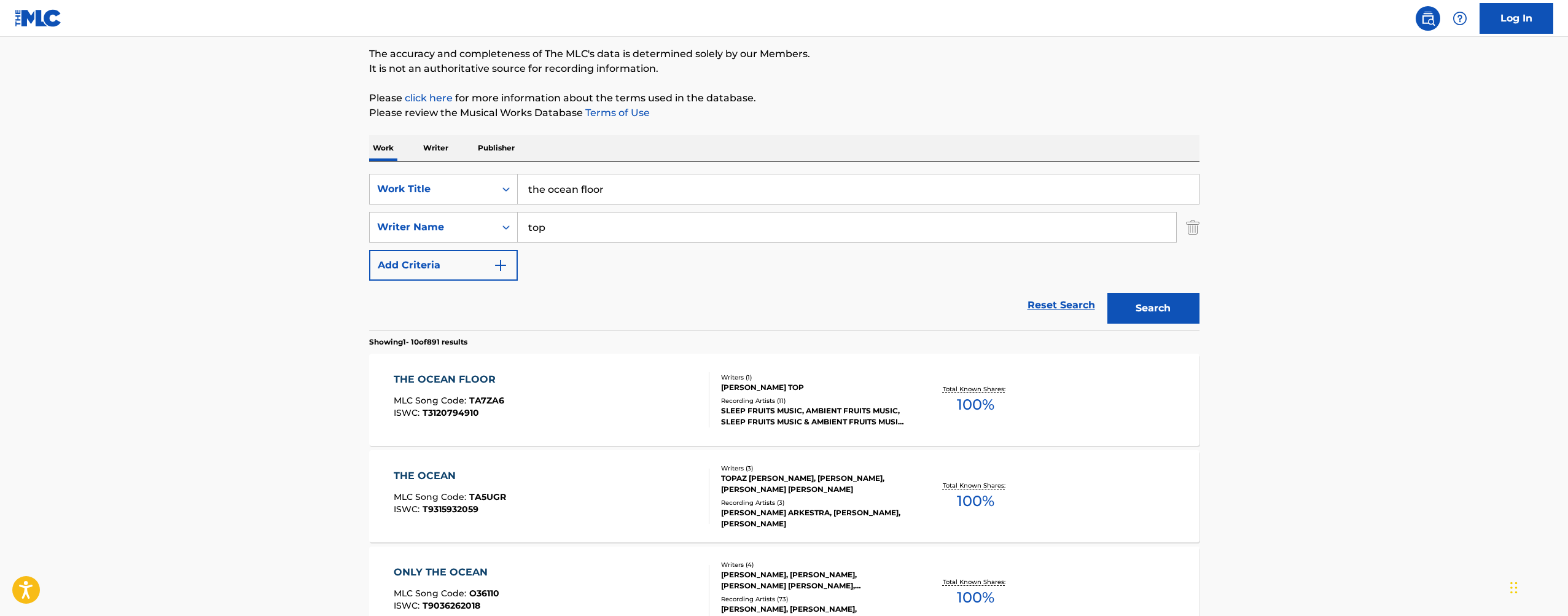
click at [435, 150] on p "Writer" at bounding box center [435, 148] width 32 height 26
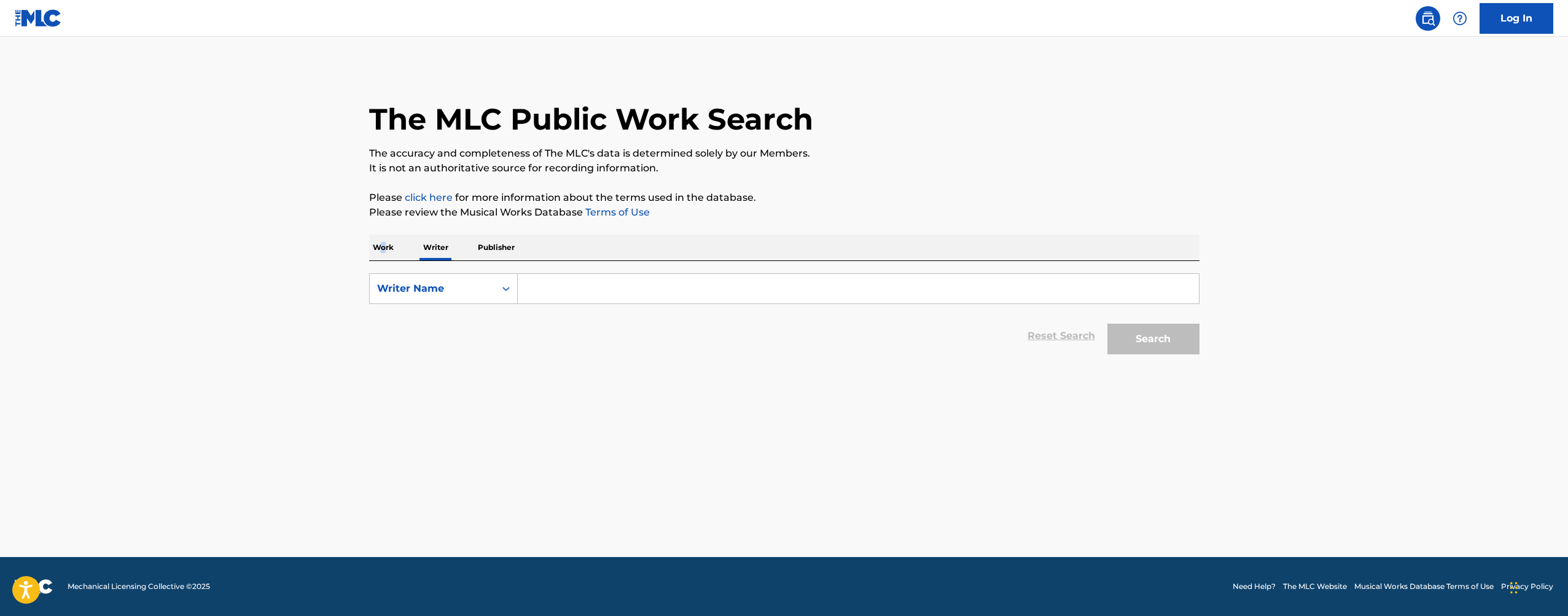
drag, startPoint x: 382, startPoint y: 248, endPoint x: 370, endPoint y: 247, distance: 12.0
click at [382, 248] on p "Work" at bounding box center [383, 248] width 28 height 26
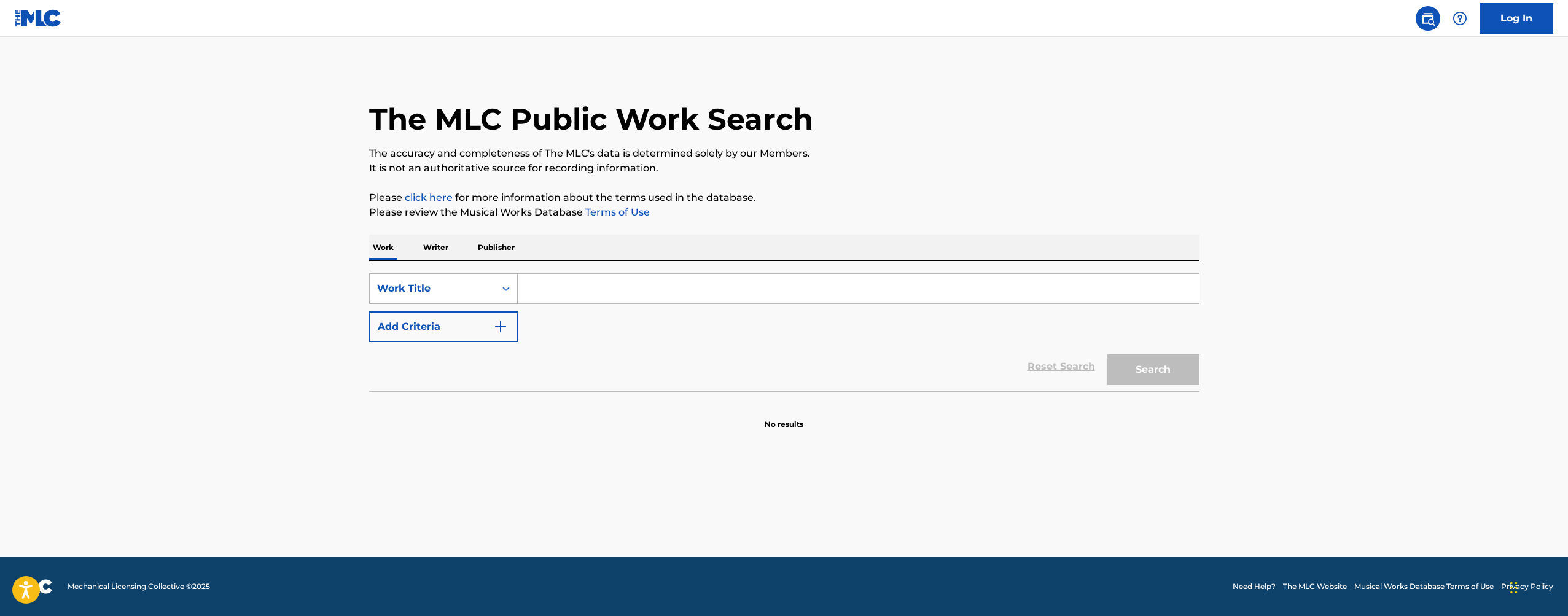
click at [446, 306] on div "SearchWithCriteria70a70d54-d89e-4a66-bde9-f623f280c3c6 Work Title Add Criteria" at bounding box center [785, 308] width 831 height 69
click at [446, 298] on div "Work Title" at bounding box center [433, 288] width 126 height 23
click at [455, 381] on div "MLC Song Code" at bounding box center [443, 380] width 148 height 31
drag, startPoint x: 566, startPoint y: 287, endPoint x: 616, endPoint y: 297, distance: 51.0
click at [566, 287] on input "Search Form" at bounding box center [858, 288] width 681 height 30
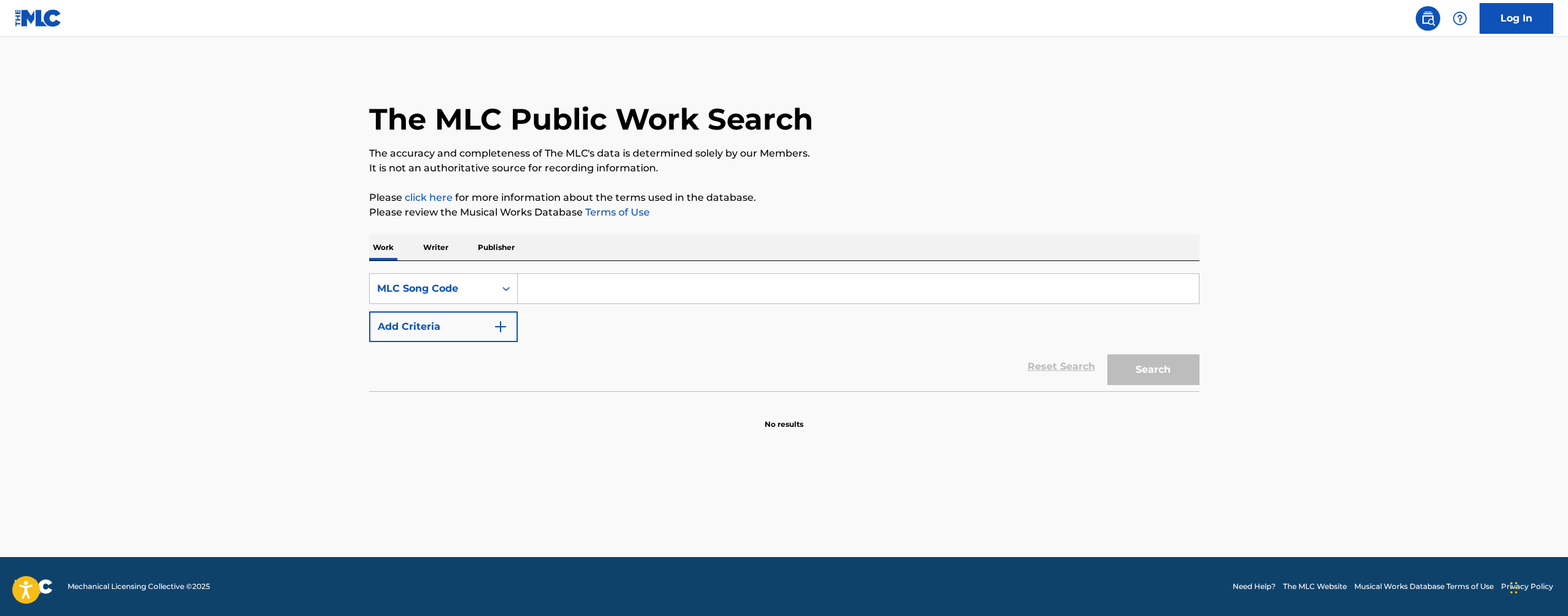
paste input "AC2Y6J"
type input "AC2Y6J"
click at [1171, 365] on button "Search" at bounding box center [1153, 369] width 92 height 31
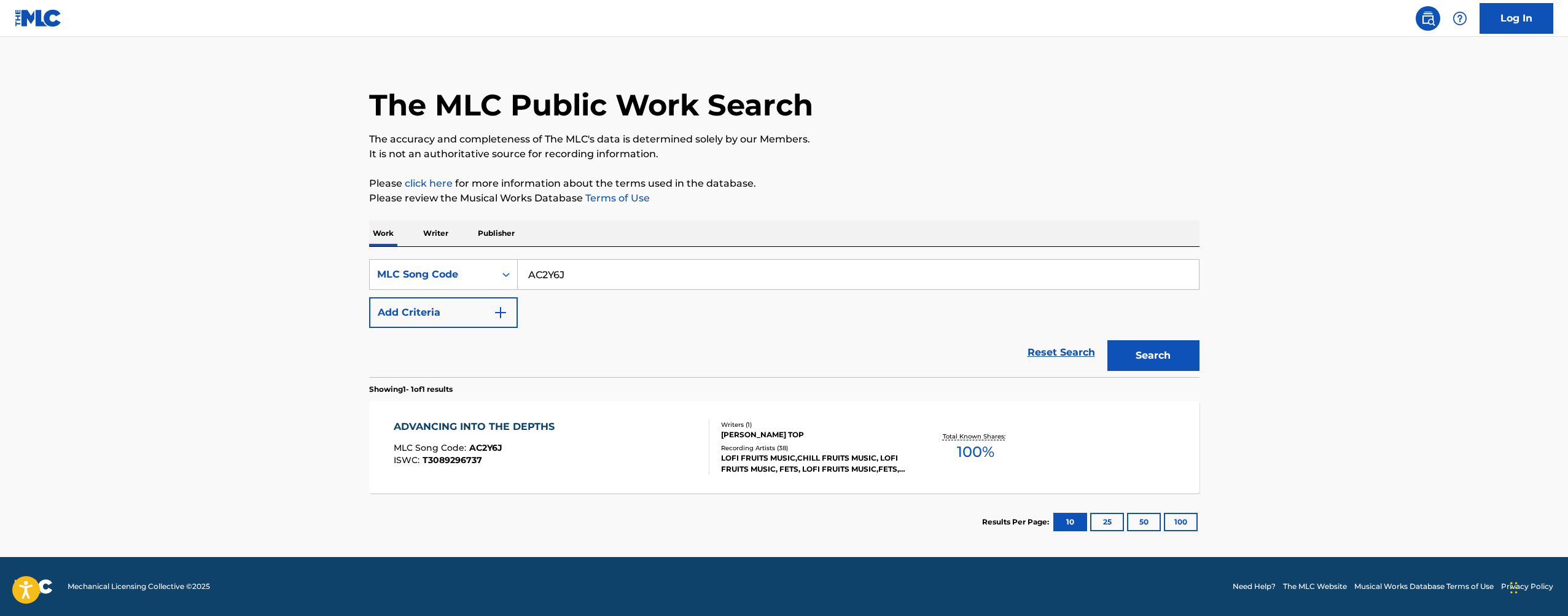
scroll to position [14, 0]
click at [879, 432] on div "[PERSON_NAME] TOP" at bounding box center [814, 435] width 185 height 11
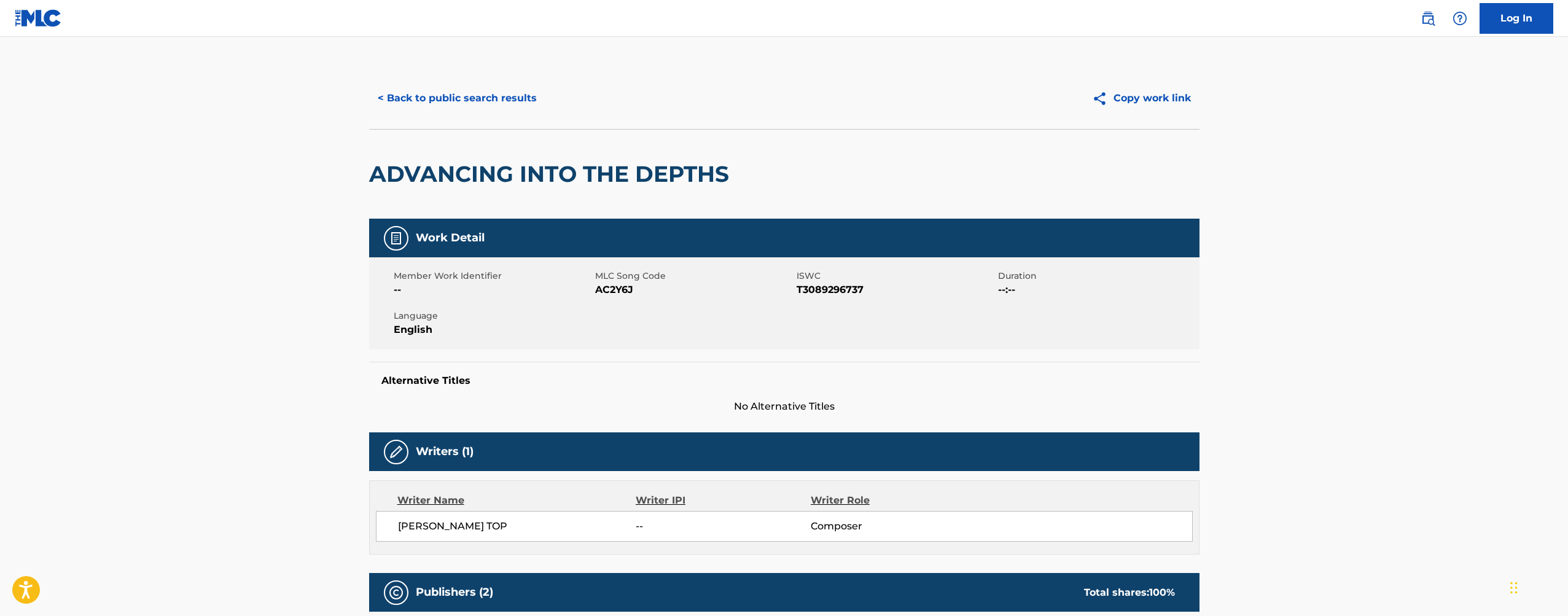
click at [487, 103] on button "< Back to public search results" at bounding box center [457, 98] width 176 height 31
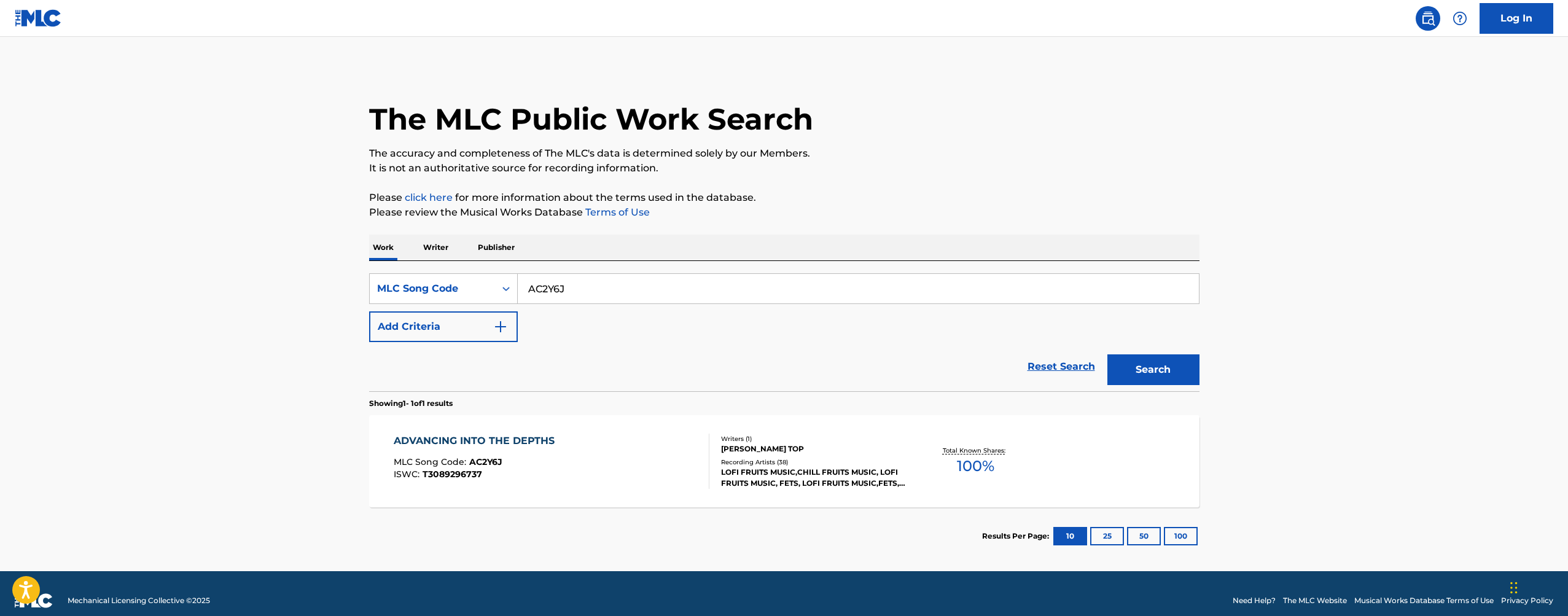
click at [623, 278] on input "AC2Y6J" at bounding box center [858, 288] width 681 height 30
paste input "LV8MD5"
type input "LV8MD5"
click at [1181, 365] on button "Search" at bounding box center [1153, 369] width 92 height 31
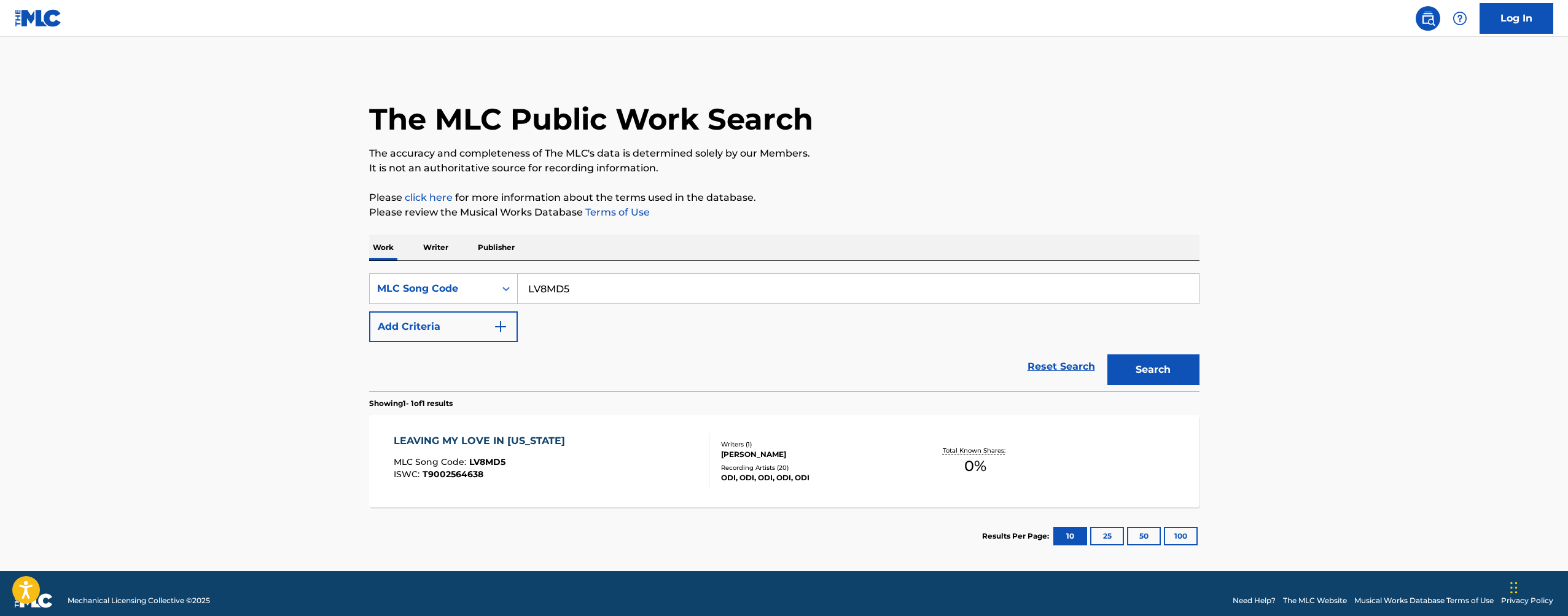
click at [644, 453] on div "LEAVING MY LOVE IN [US_STATE] MLC Song Code : LV8MD5 ISWC : T9002564638" at bounding box center [551, 461] width 316 height 56
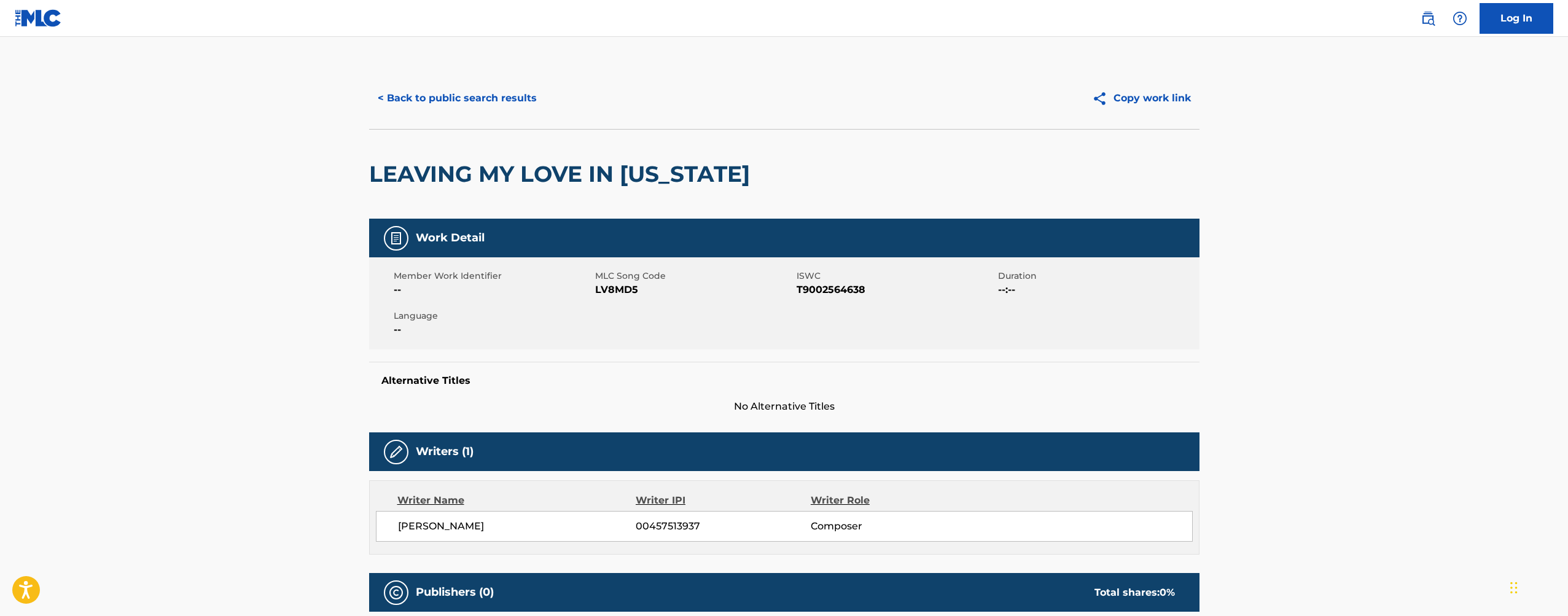
click at [465, 109] on button "< Back to public search results" at bounding box center [457, 98] width 176 height 31
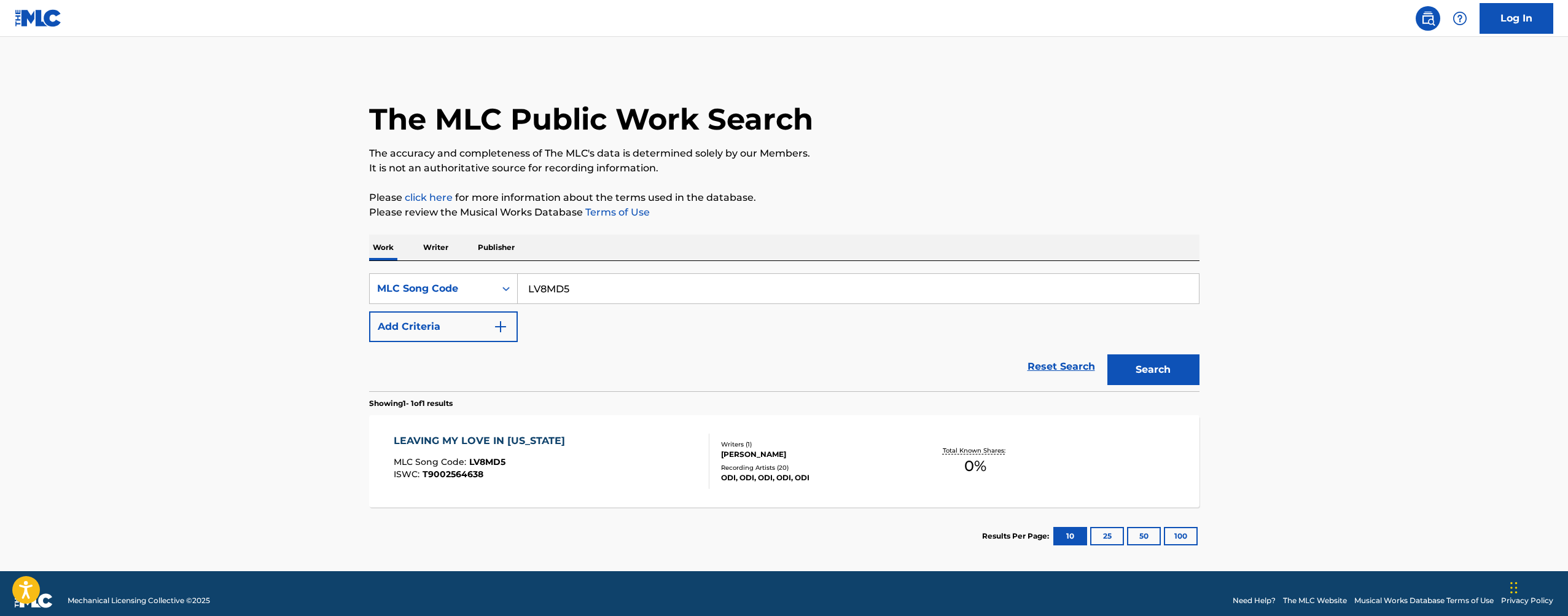
click at [601, 293] on input "LV8MD5" at bounding box center [858, 288] width 681 height 30
paste input "H1732K"
click at [1163, 367] on button "Search" at bounding box center [1153, 369] width 92 height 31
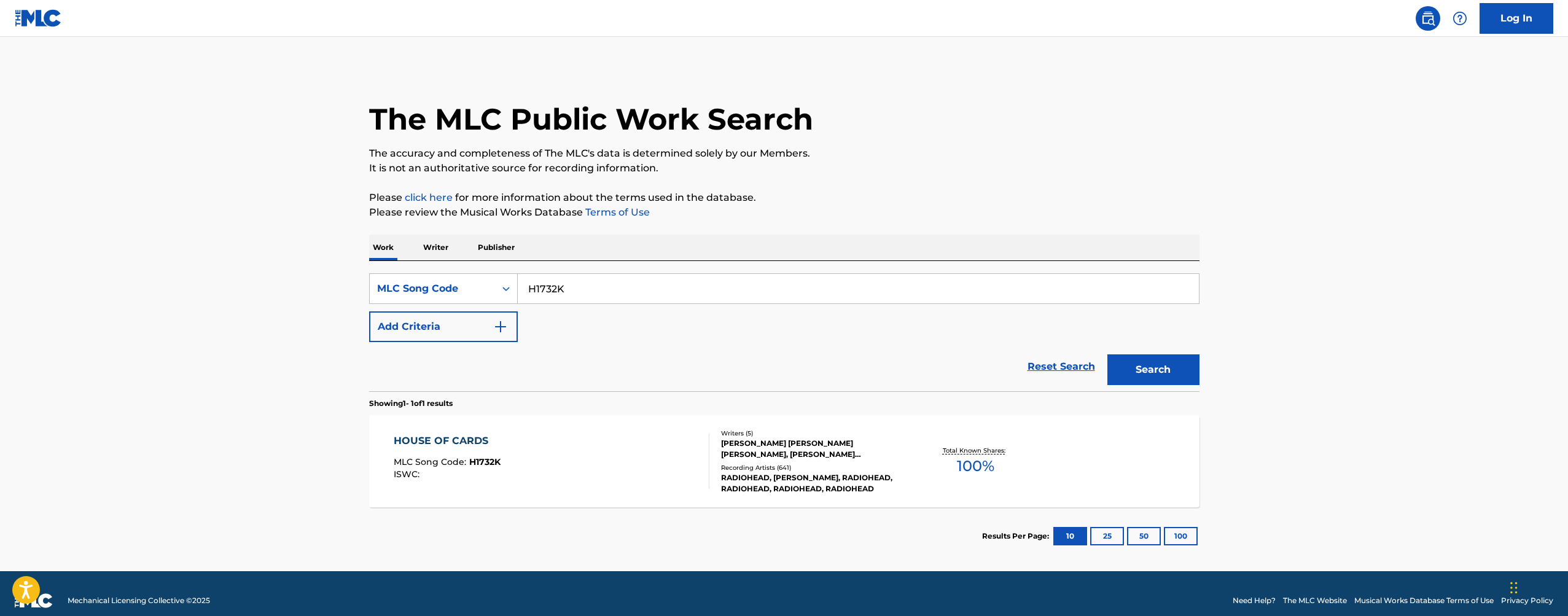
click at [561, 288] on input "H1732K" at bounding box center [858, 288] width 681 height 30
paste input "E93316"
click at [1179, 358] on button "Search" at bounding box center [1153, 369] width 92 height 31
click at [596, 293] on input "E93316" at bounding box center [858, 288] width 681 height 30
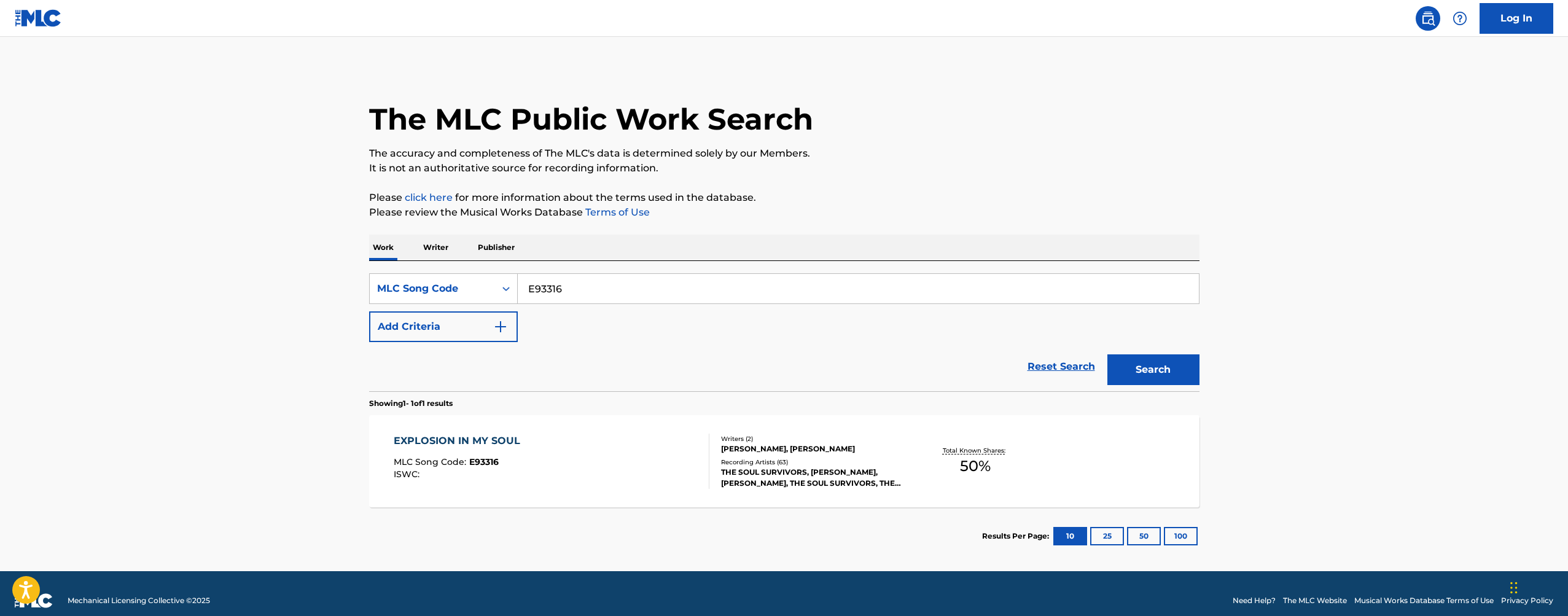
click at [596, 293] on input "E93316" at bounding box center [858, 288] width 681 height 30
paste input "G70880"
type input "G70880"
click at [1169, 358] on button "Search" at bounding box center [1153, 369] width 92 height 31
click at [865, 450] on div "[PERSON_NAME], [PERSON_NAME]" at bounding box center [814, 449] width 185 height 11
